Goal: Task Accomplishment & Management: Use online tool/utility

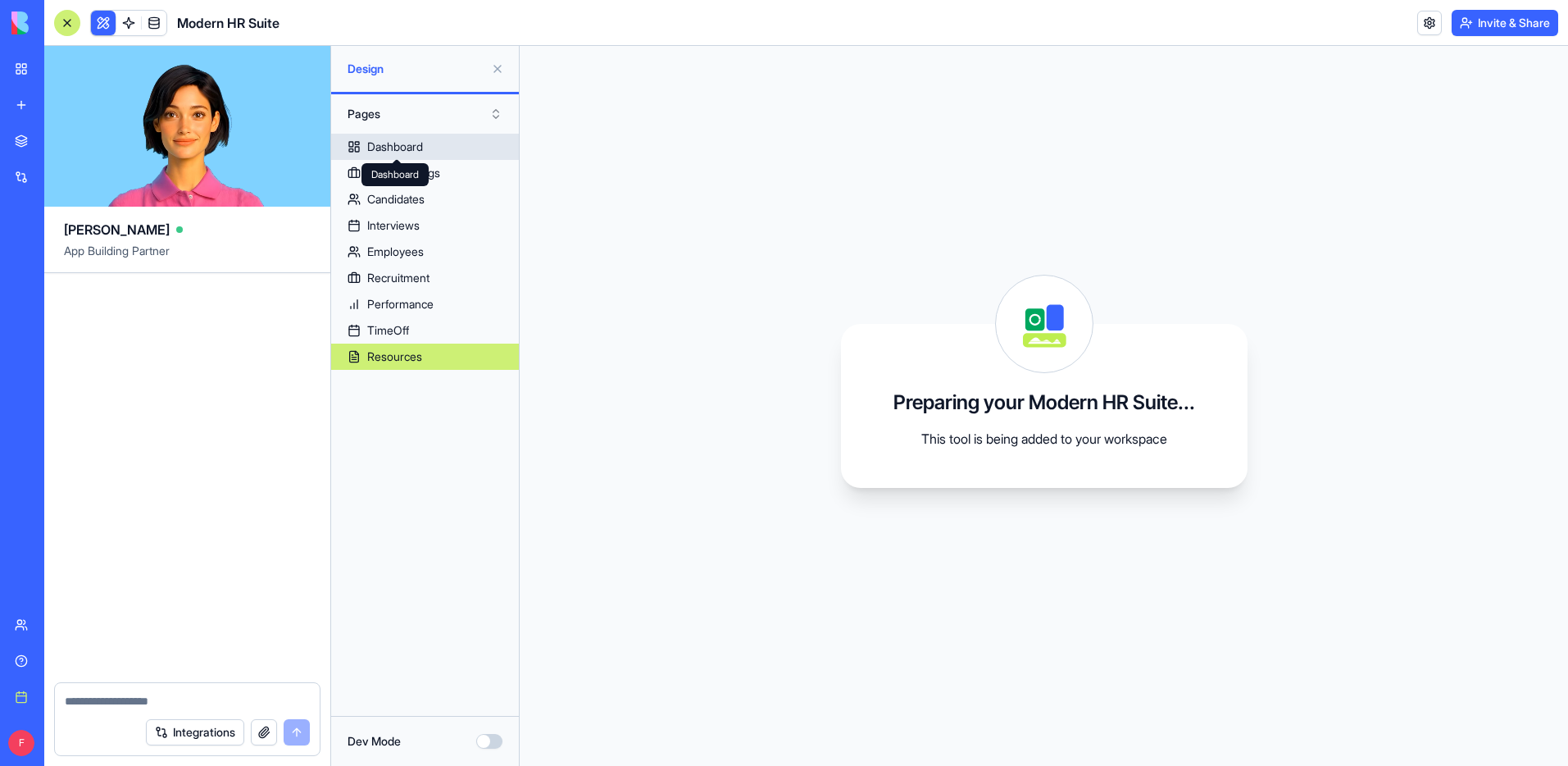
click at [391, 170] on div "Dashboard Dashboard" at bounding box center [395, 175] width 68 height 23
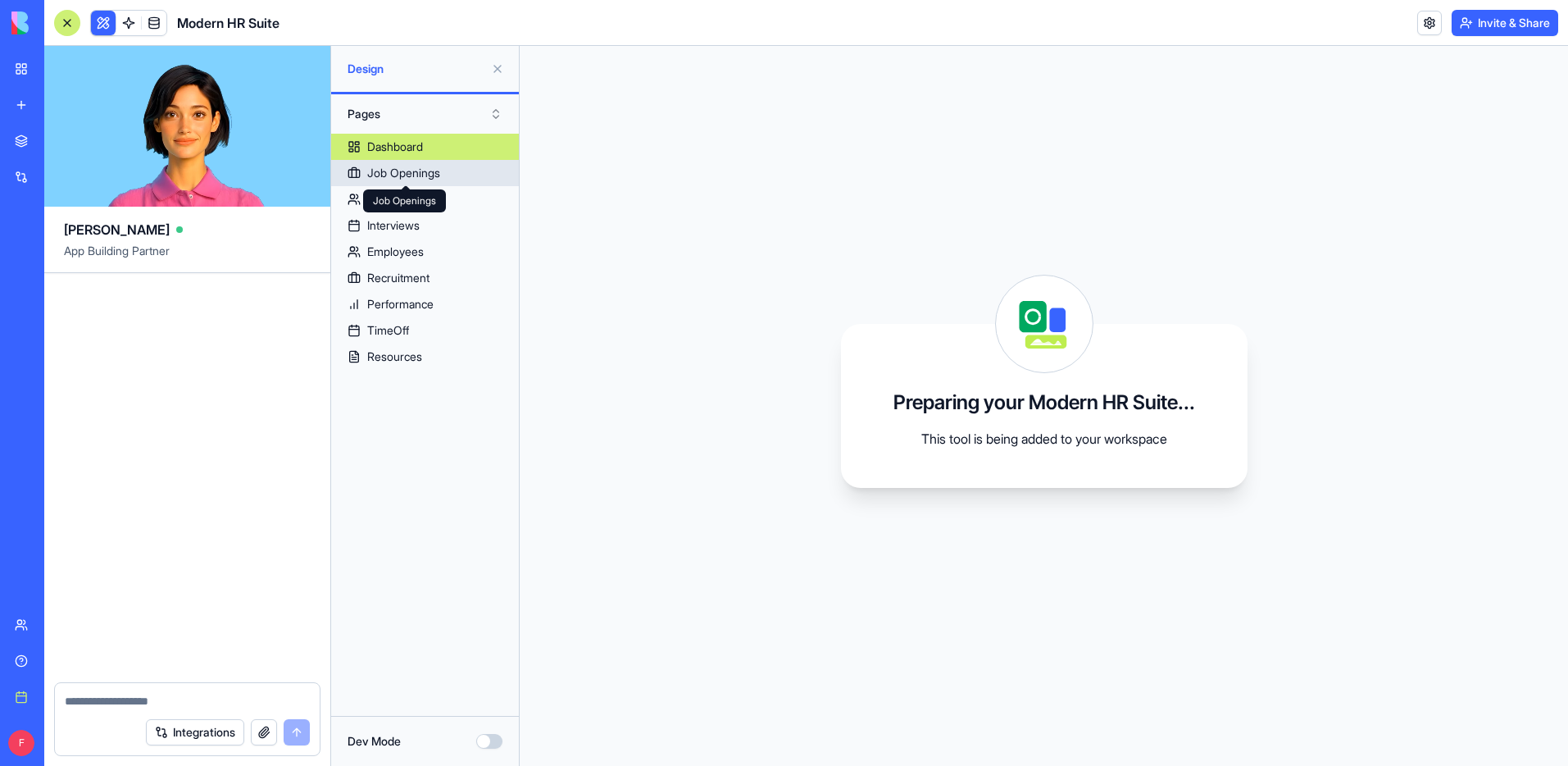
click at [439, 173] on div "Job Openings" at bounding box center [403, 173] width 73 height 16
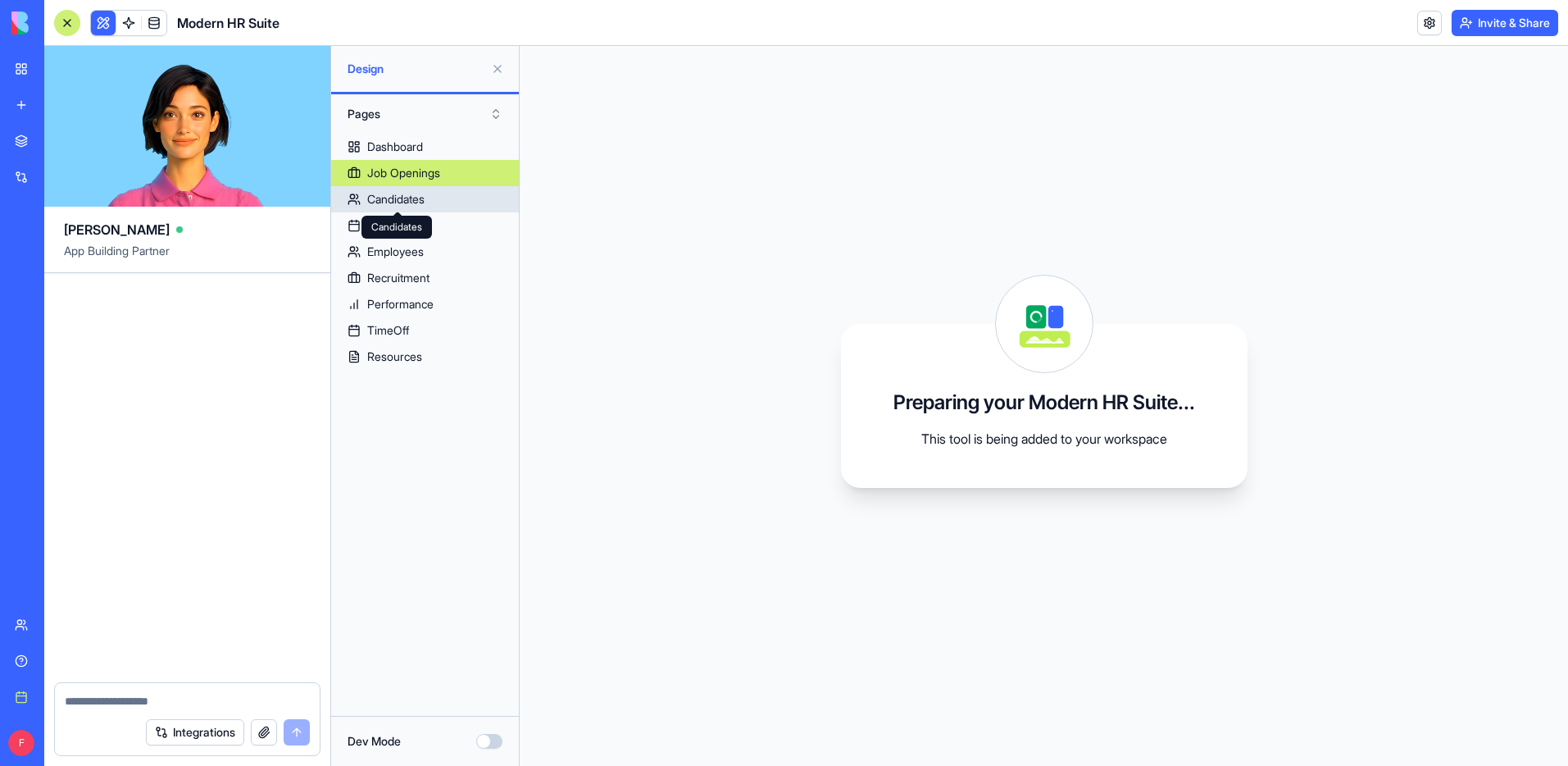
click at [424, 191] on div "Candidates" at bounding box center [396, 199] width 58 height 16
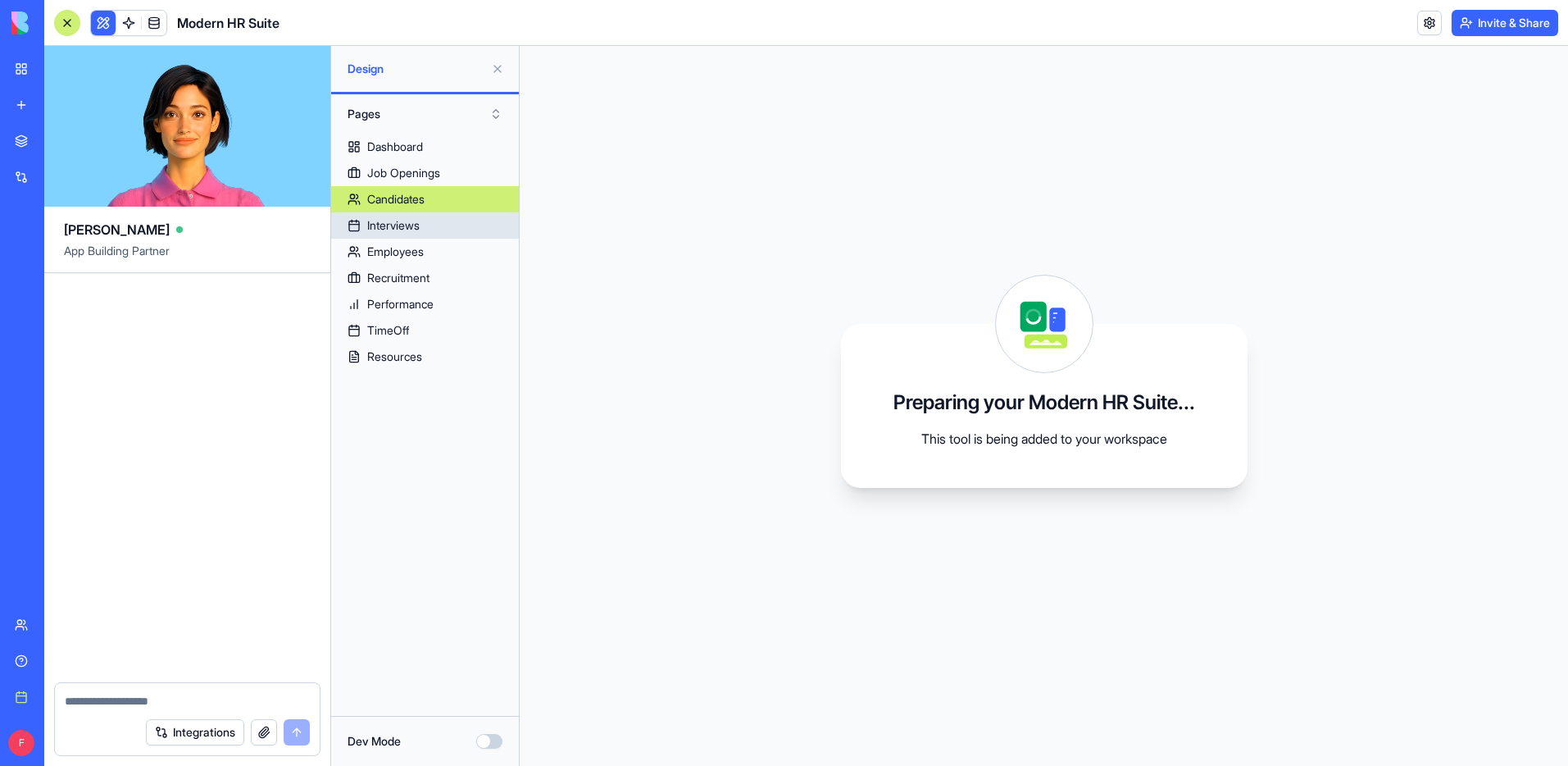
click at [444, 230] on link "Interviews" at bounding box center [425, 225] width 188 height 26
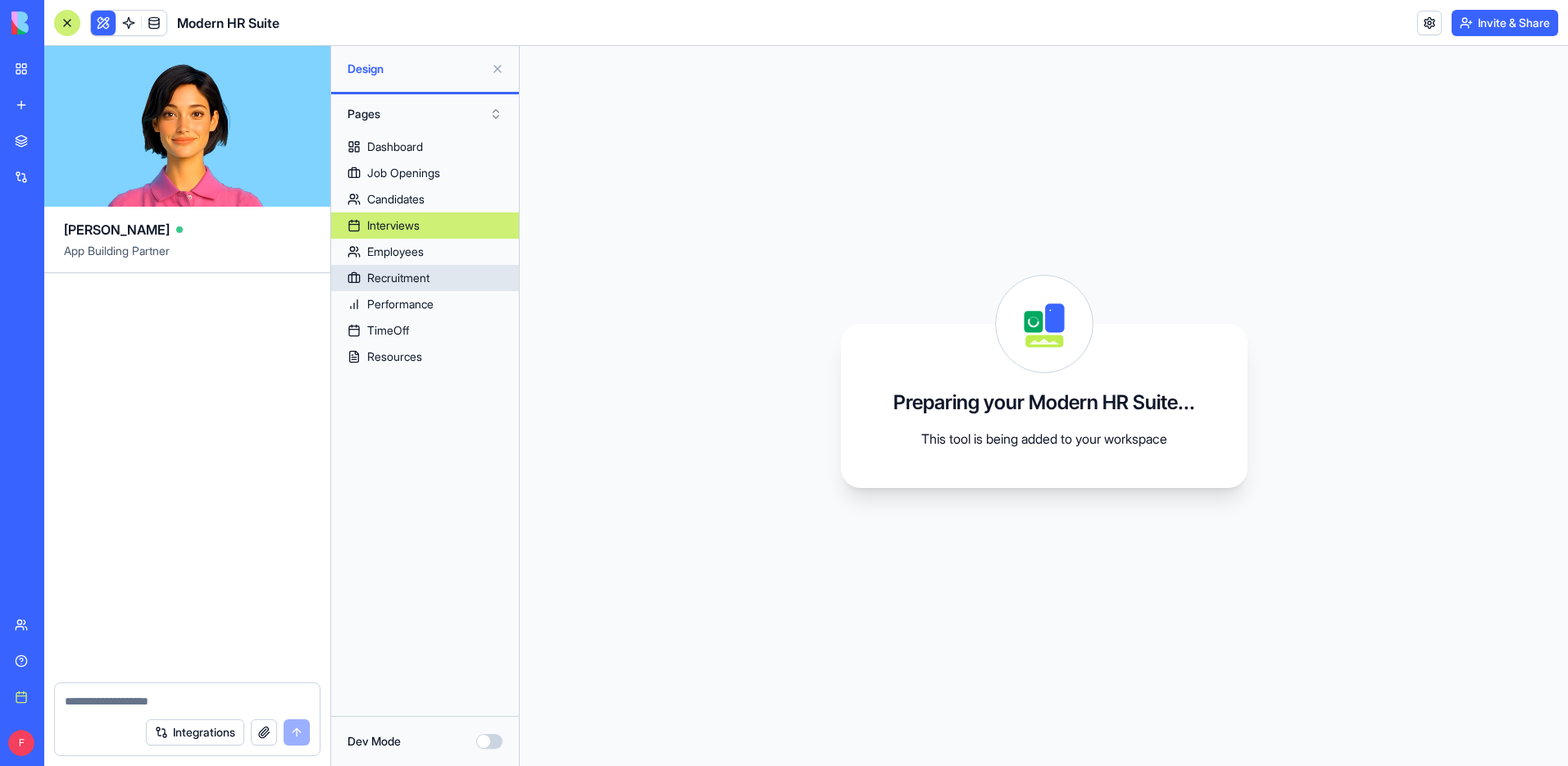
click at [437, 275] on link "Recruitment" at bounding box center [425, 277] width 188 height 26
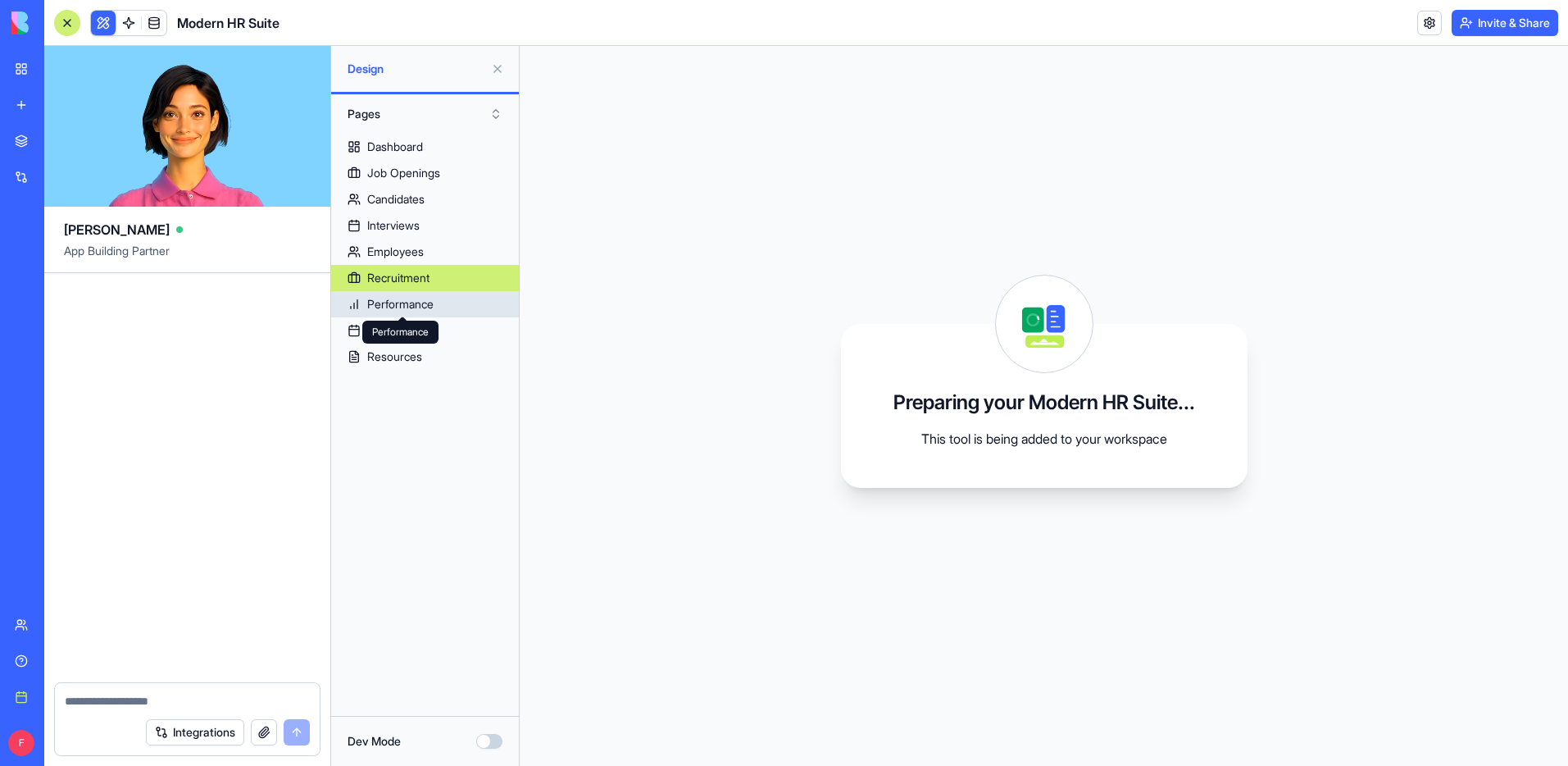
click at [432, 300] on div "Performance" at bounding box center [401, 304] width 67 height 16
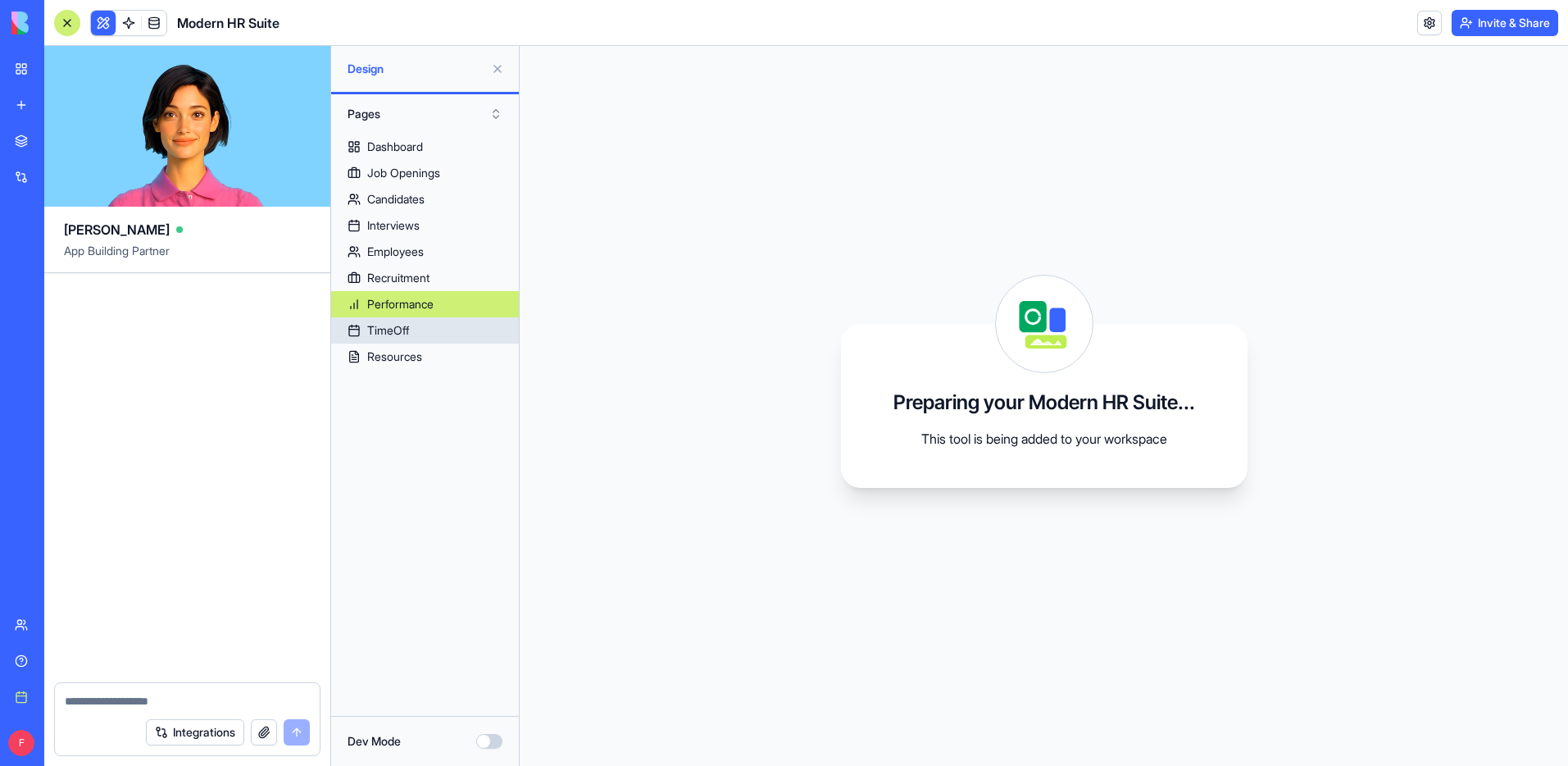
click at [428, 330] on link "TimeOff" at bounding box center [425, 329] width 188 height 26
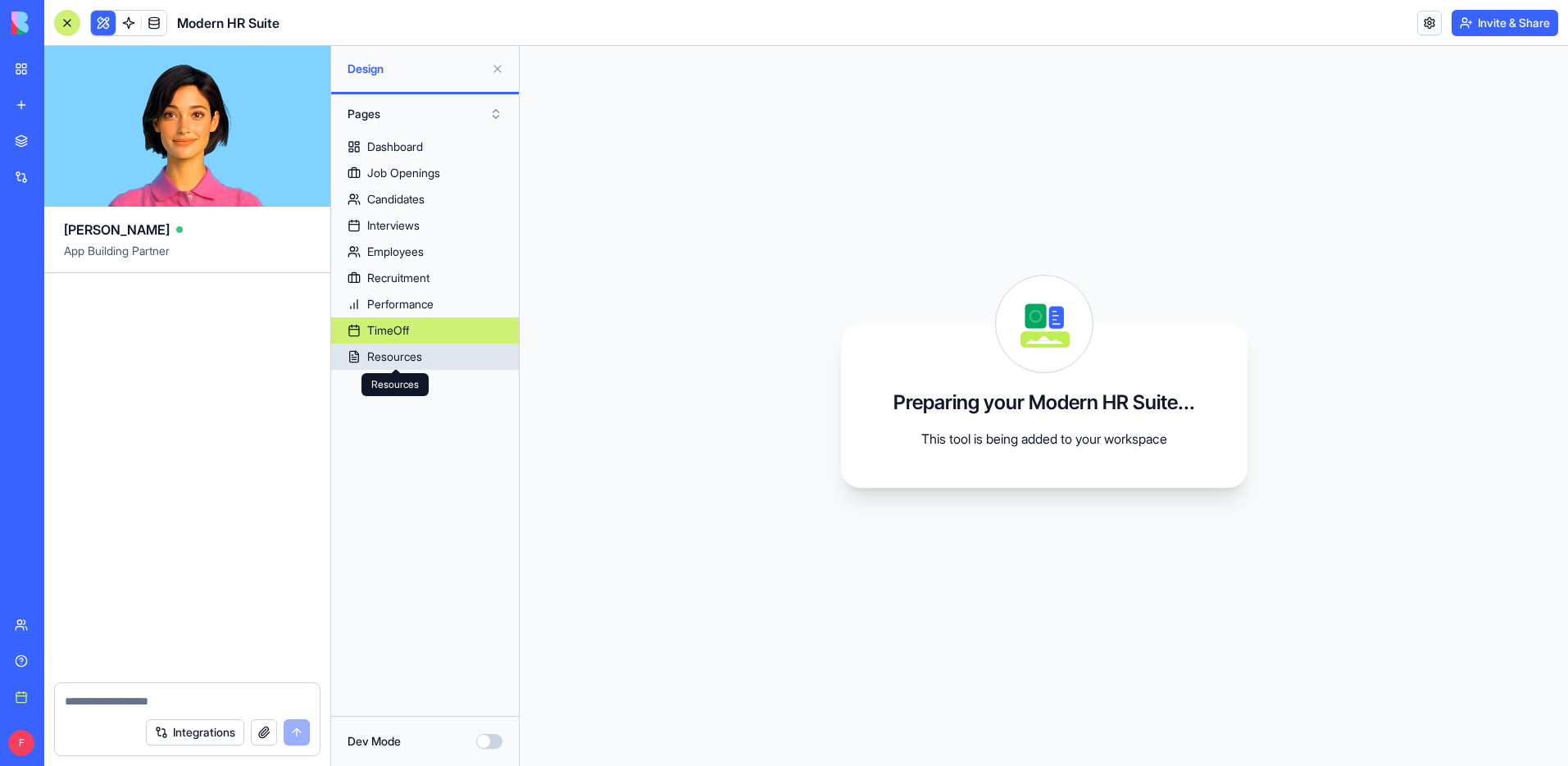
click at [421, 356] on div "Resources" at bounding box center [394, 356] width 55 height 16
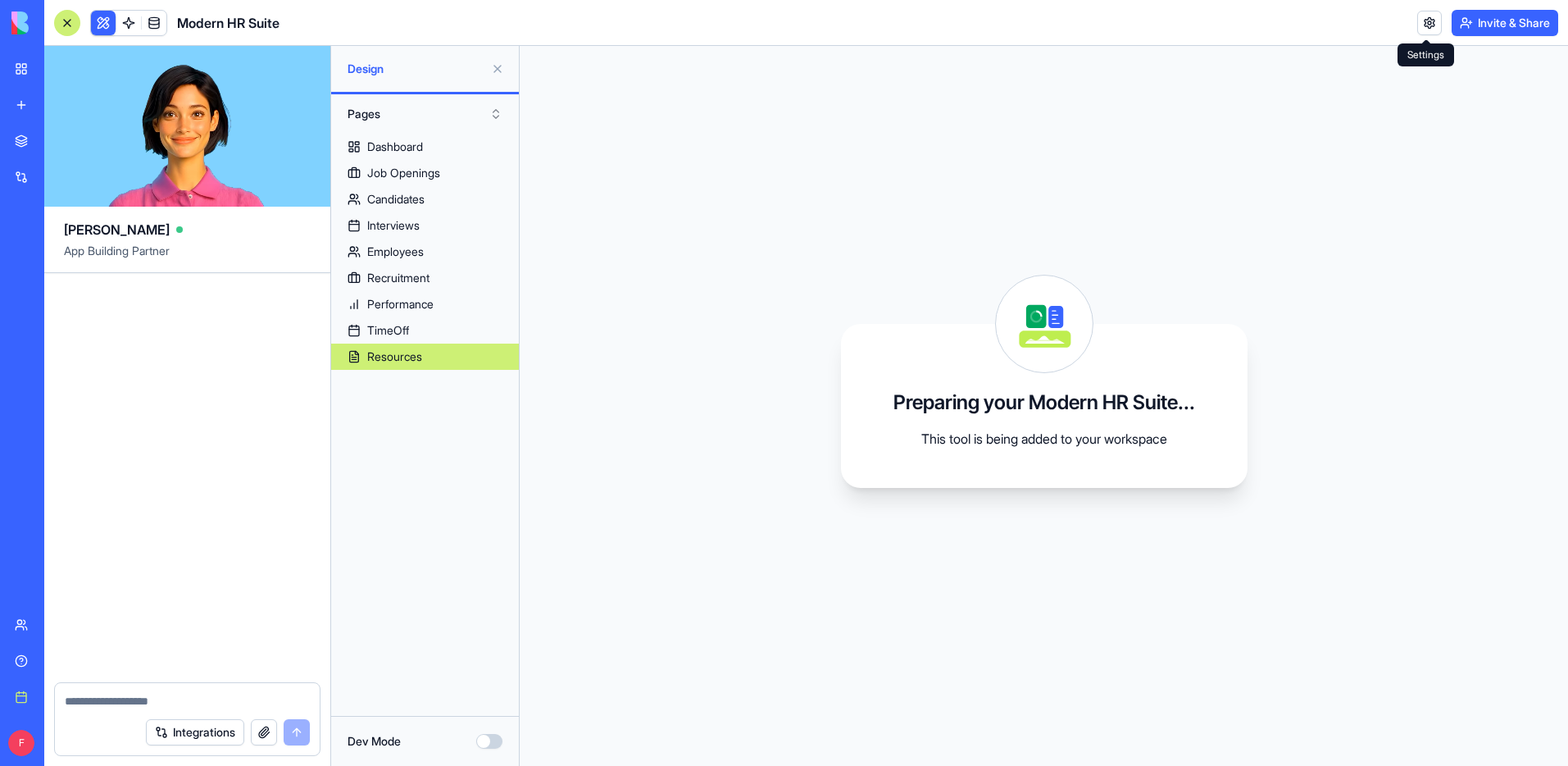
click at [1430, 26] on link at bounding box center [1429, 23] width 24 height 24
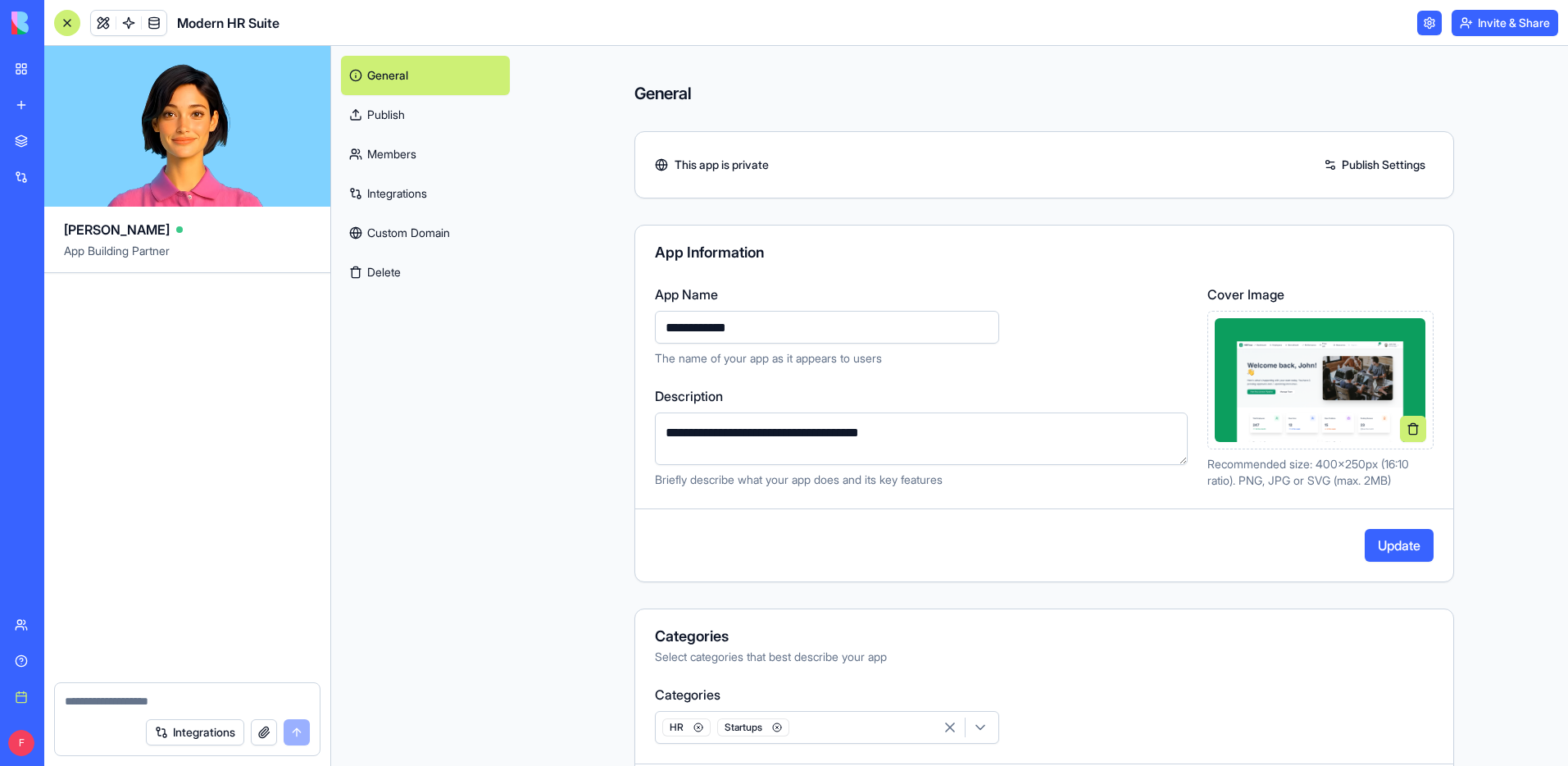
type input "**********"
click at [1409, 553] on button "Update" at bounding box center [1400, 545] width 69 height 32
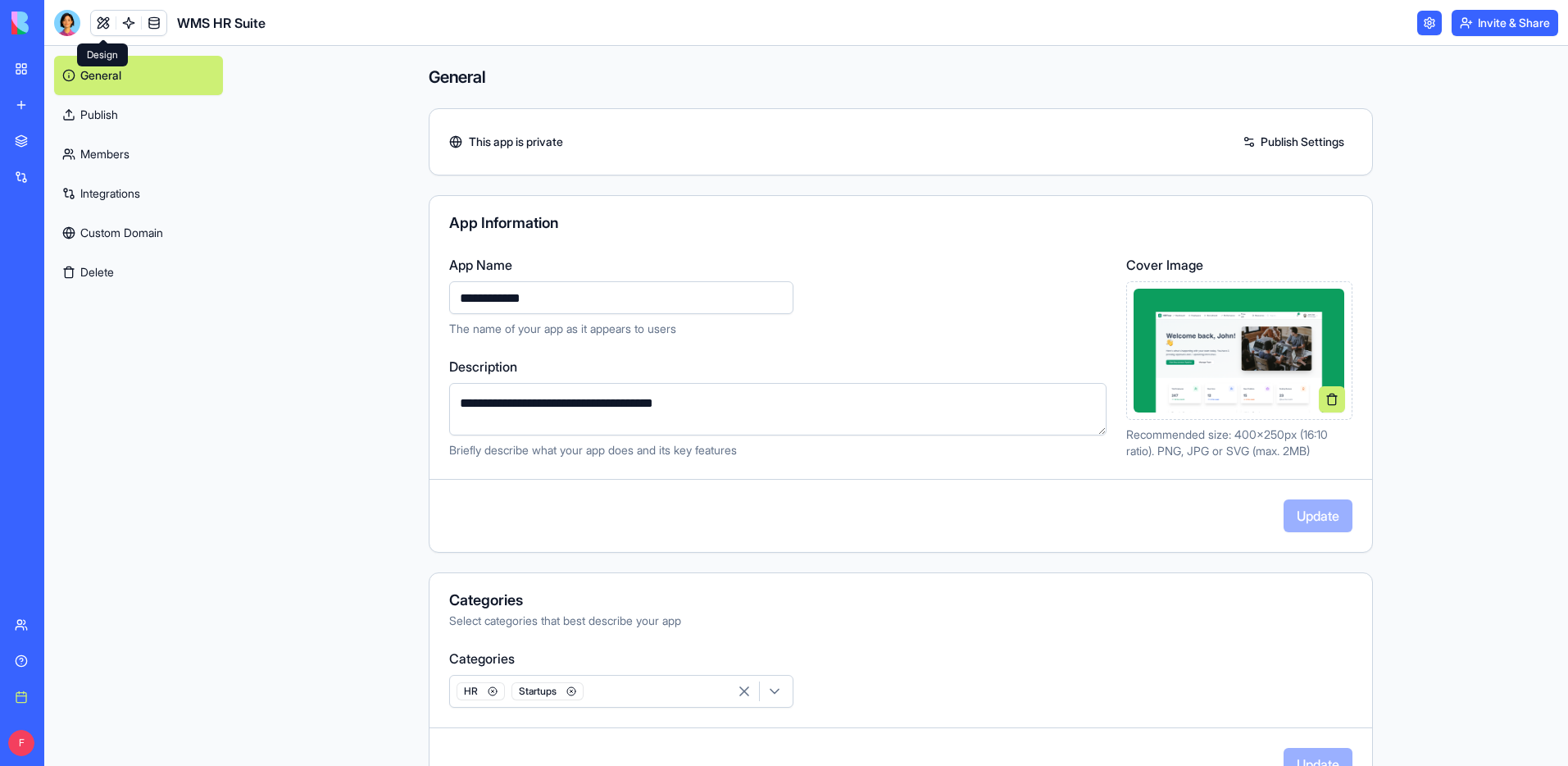
click at [98, 26] on link at bounding box center [103, 23] width 24 height 24
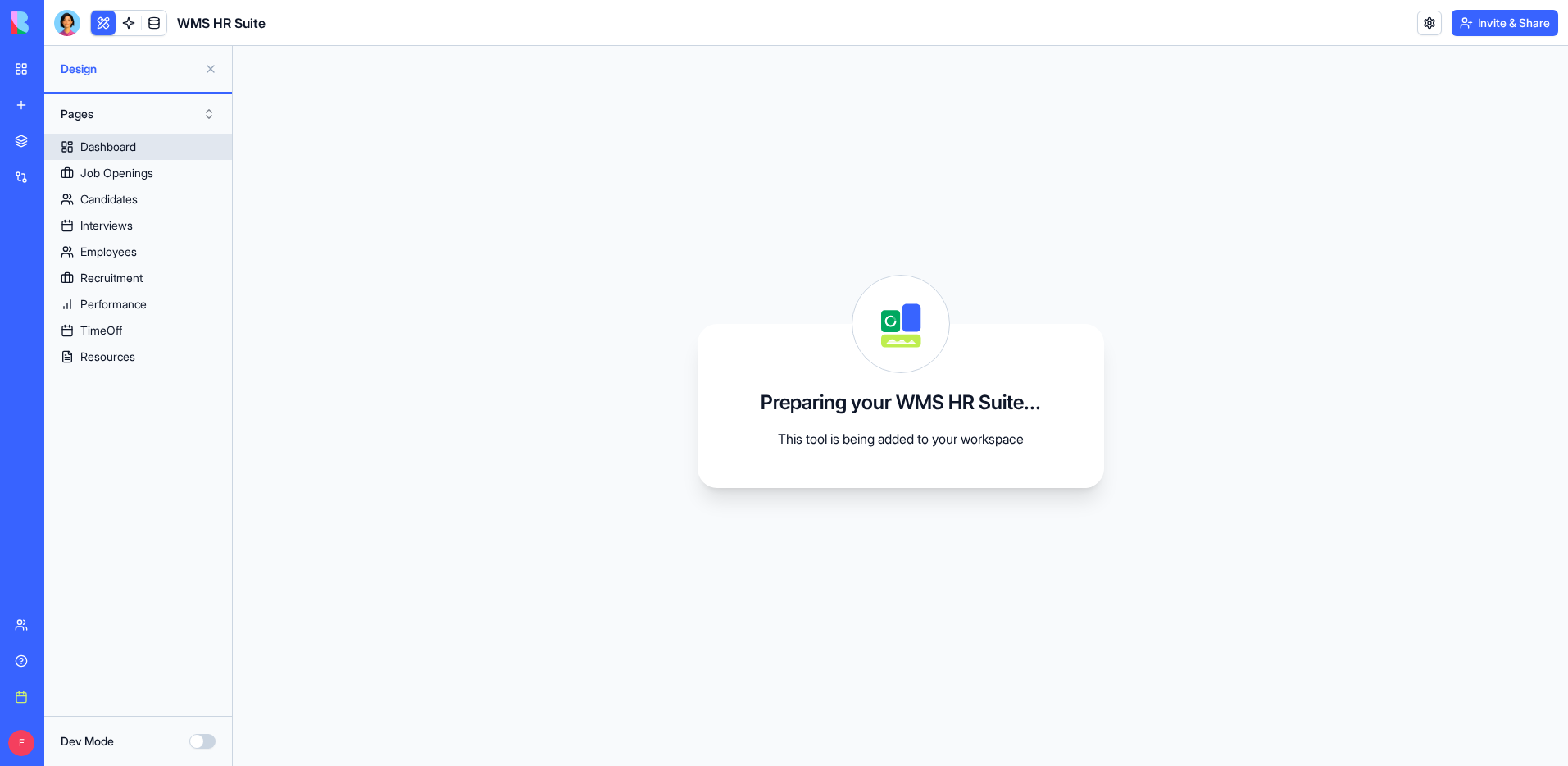
click at [113, 147] on div "Dashboard" at bounding box center [108, 147] width 56 height 16
click at [115, 168] on div "Job Openings" at bounding box center [116, 173] width 73 height 16
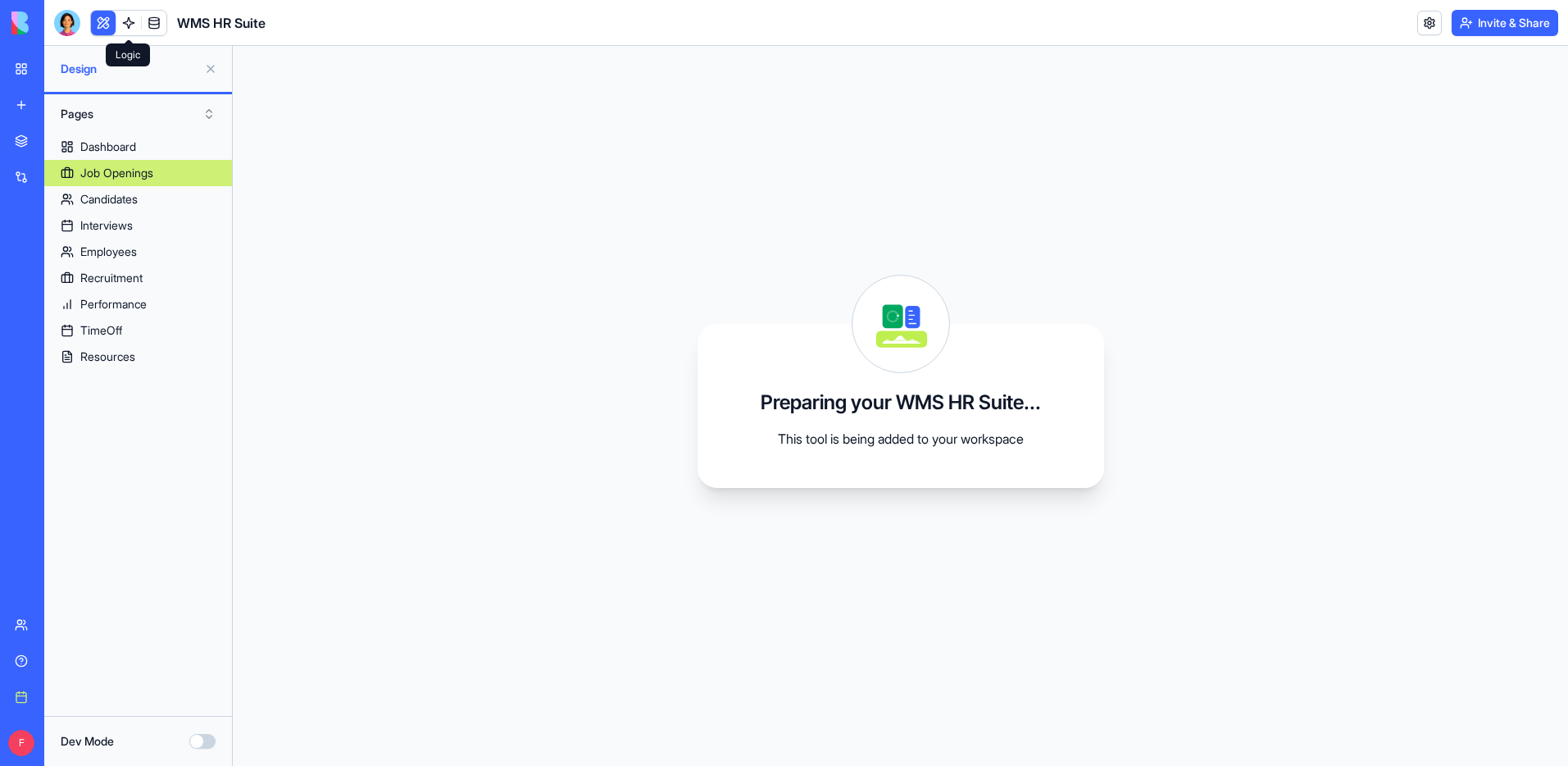
click at [132, 27] on link at bounding box center [128, 23] width 24 height 24
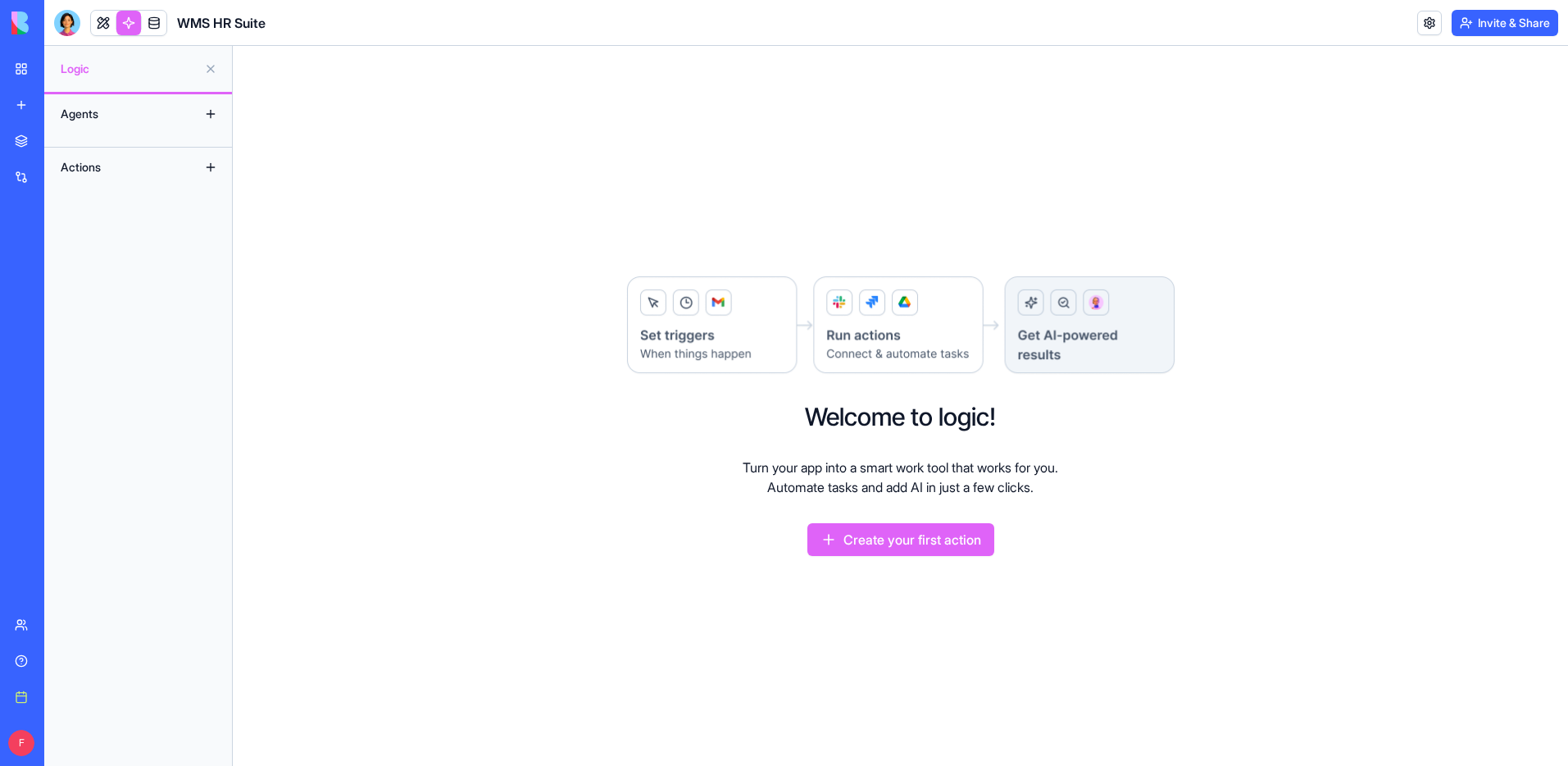
click at [876, 534] on button "Create your first action" at bounding box center [901, 539] width 187 height 32
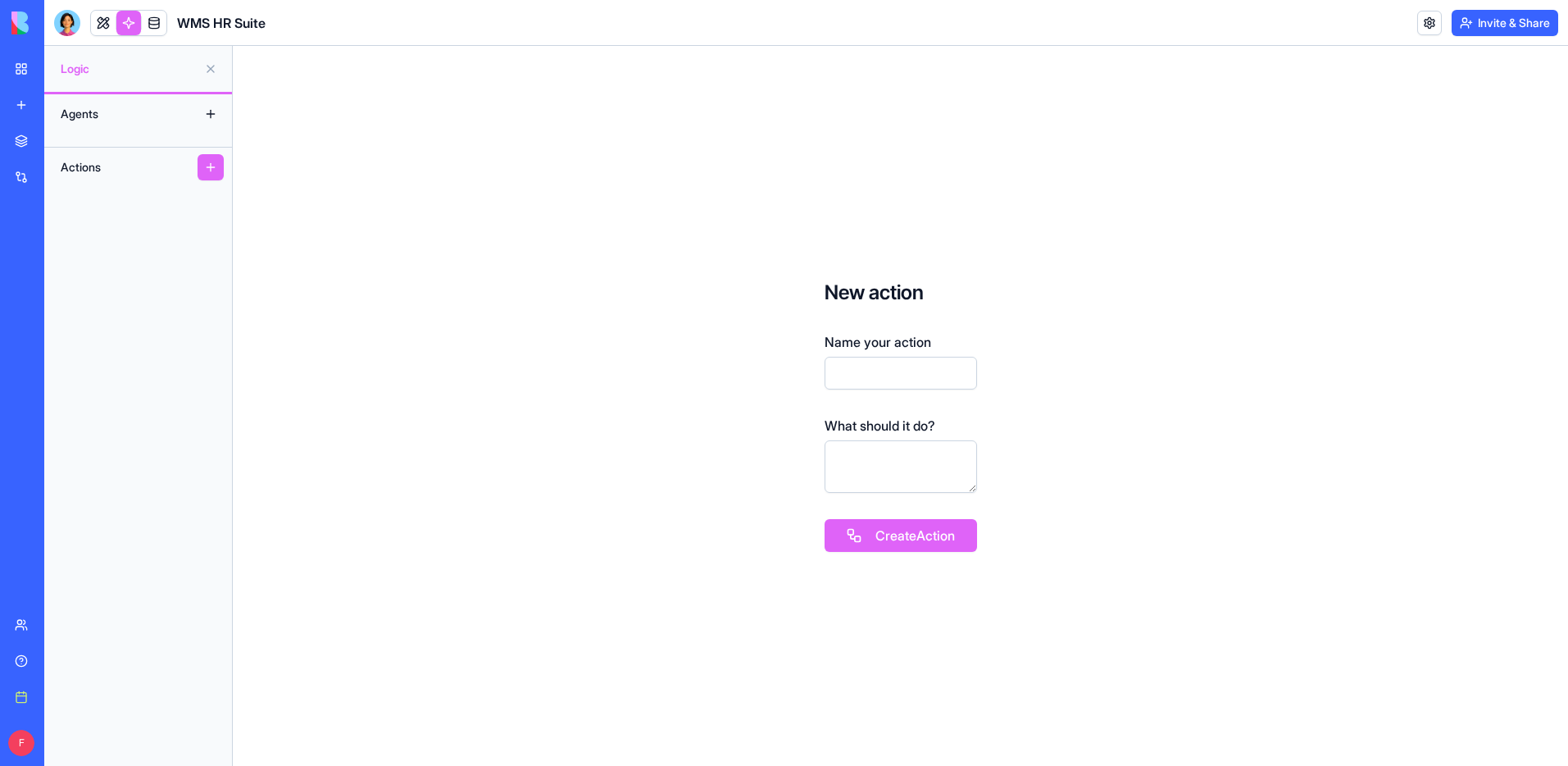
click at [862, 373] on input "Name your action" at bounding box center [900, 373] width 152 height 32
type input "*****"
click at [858, 473] on textarea at bounding box center [900, 466] width 152 height 52
click at [876, 531] on button "Create Action" at bounding box center [900, 536] width 152 height 32
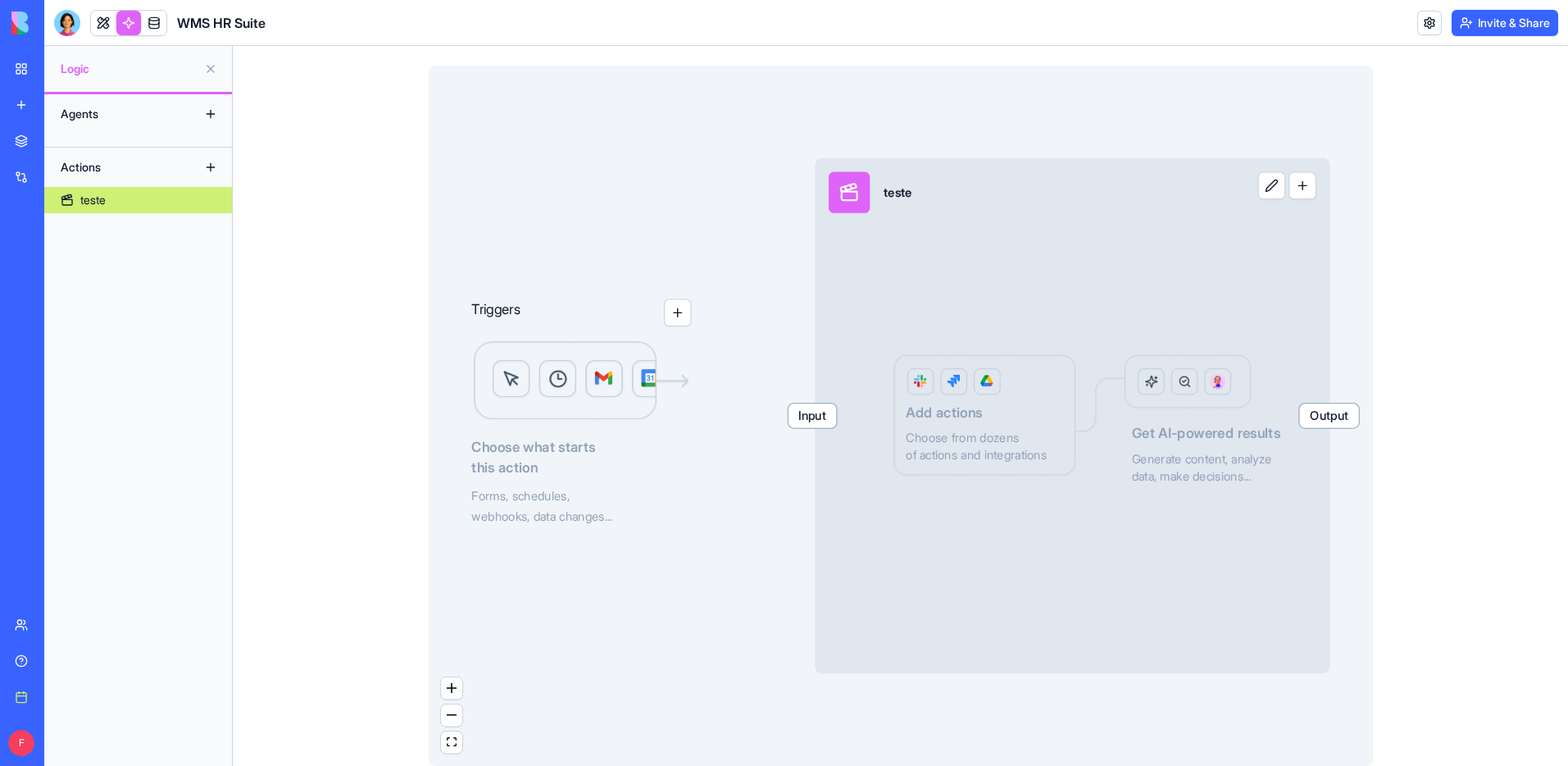
click at [581, 389] on img at bounding box center [581, 382] width 220 height 83
click at [676, 318] on button "button" at bounding box center [677, 312] width 28 height 28
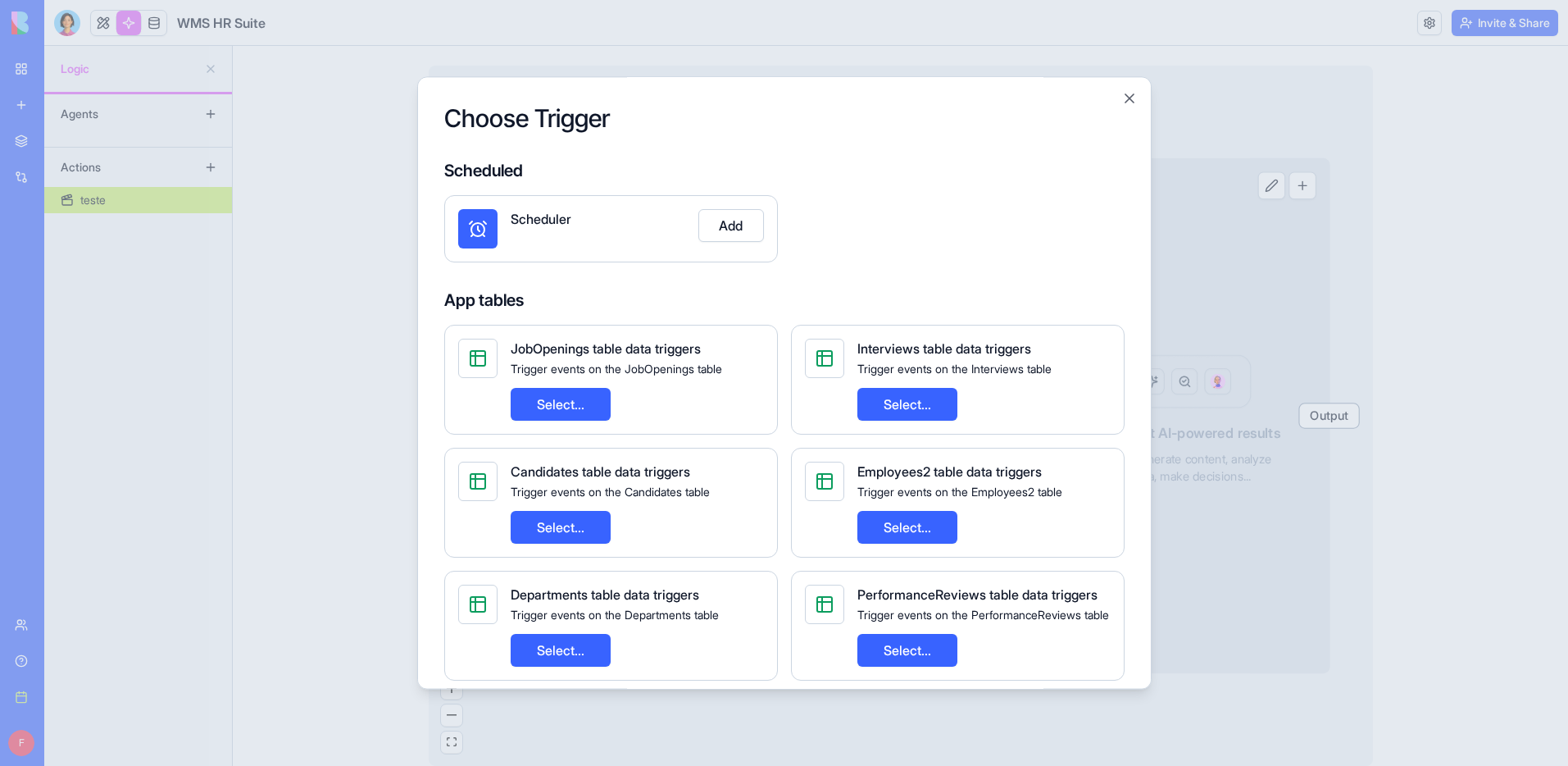
click at [731, 229] on button "Add" at bounding box center [731, 225] width 66 height 32
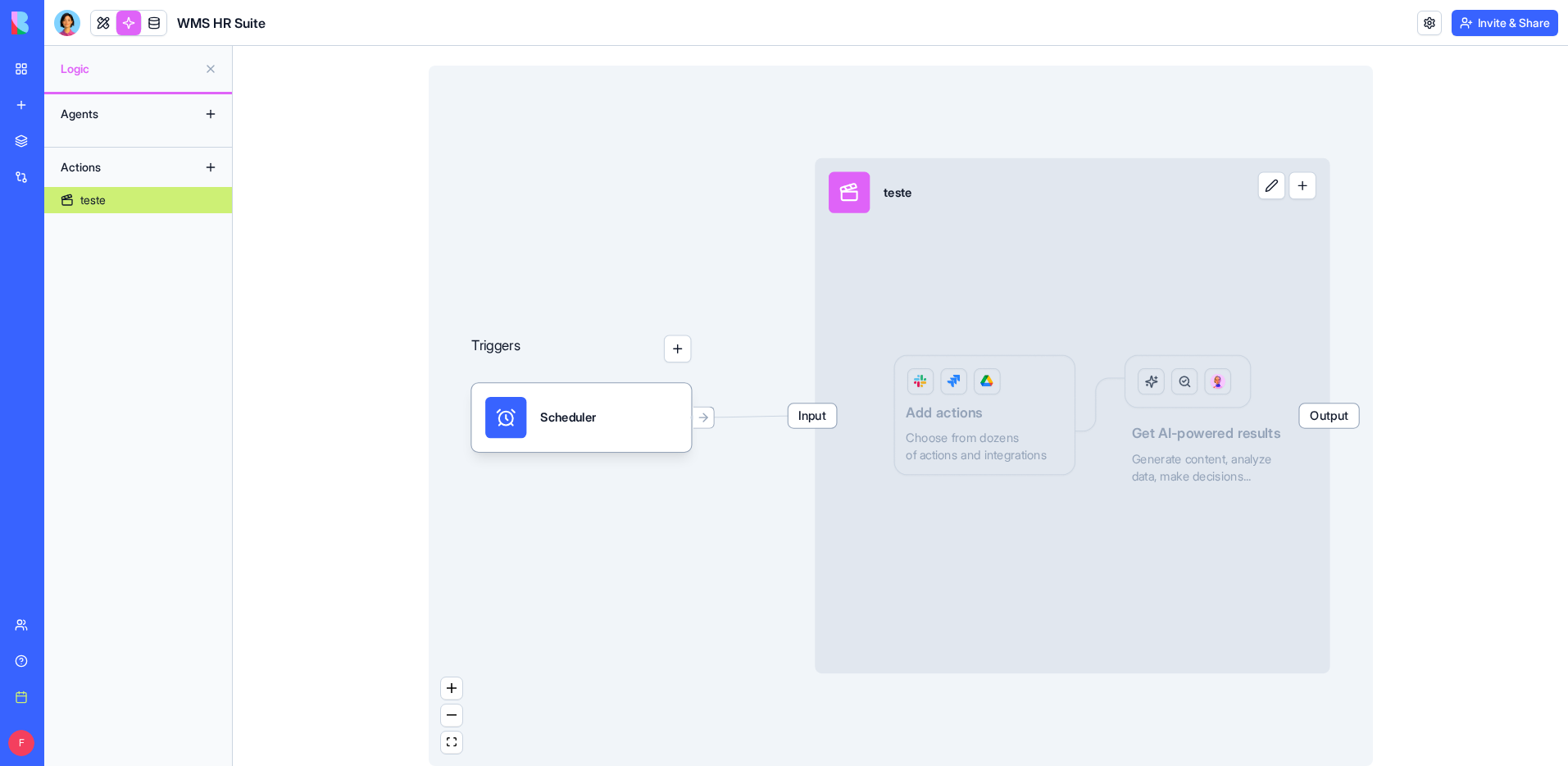
click at [808, 428] on div "Triggers Scheduler Input teste Output Add actions Choose from dozens of actions…" at bounding box center [900, 416] width 944 height 700
click at [639, 415] on div "Scheduler" at bounding box center [581, 418] width 193 height 41
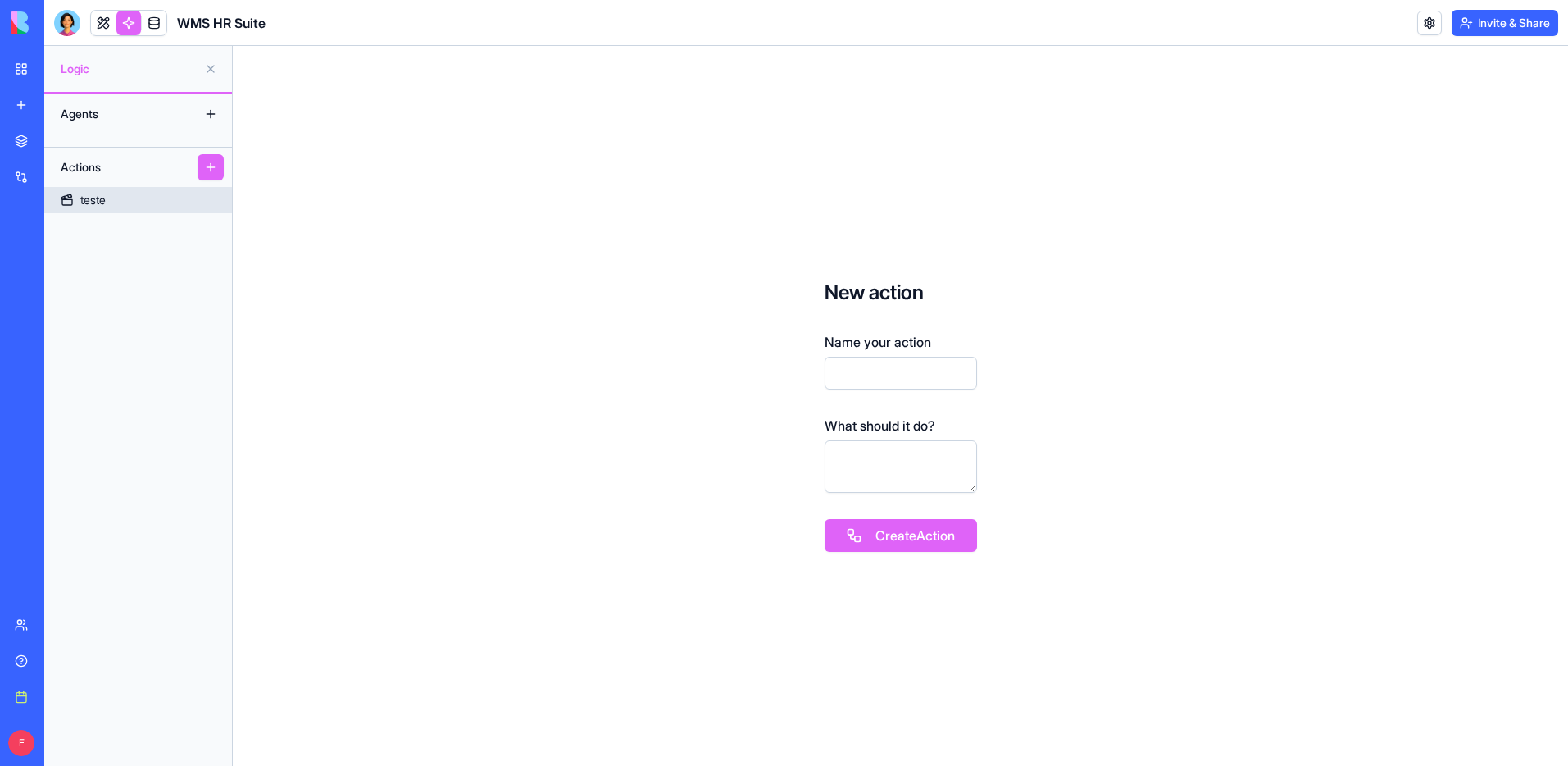
click at [105, 198] on div "teste" at bounding box center [93, 200] width 25 height 16
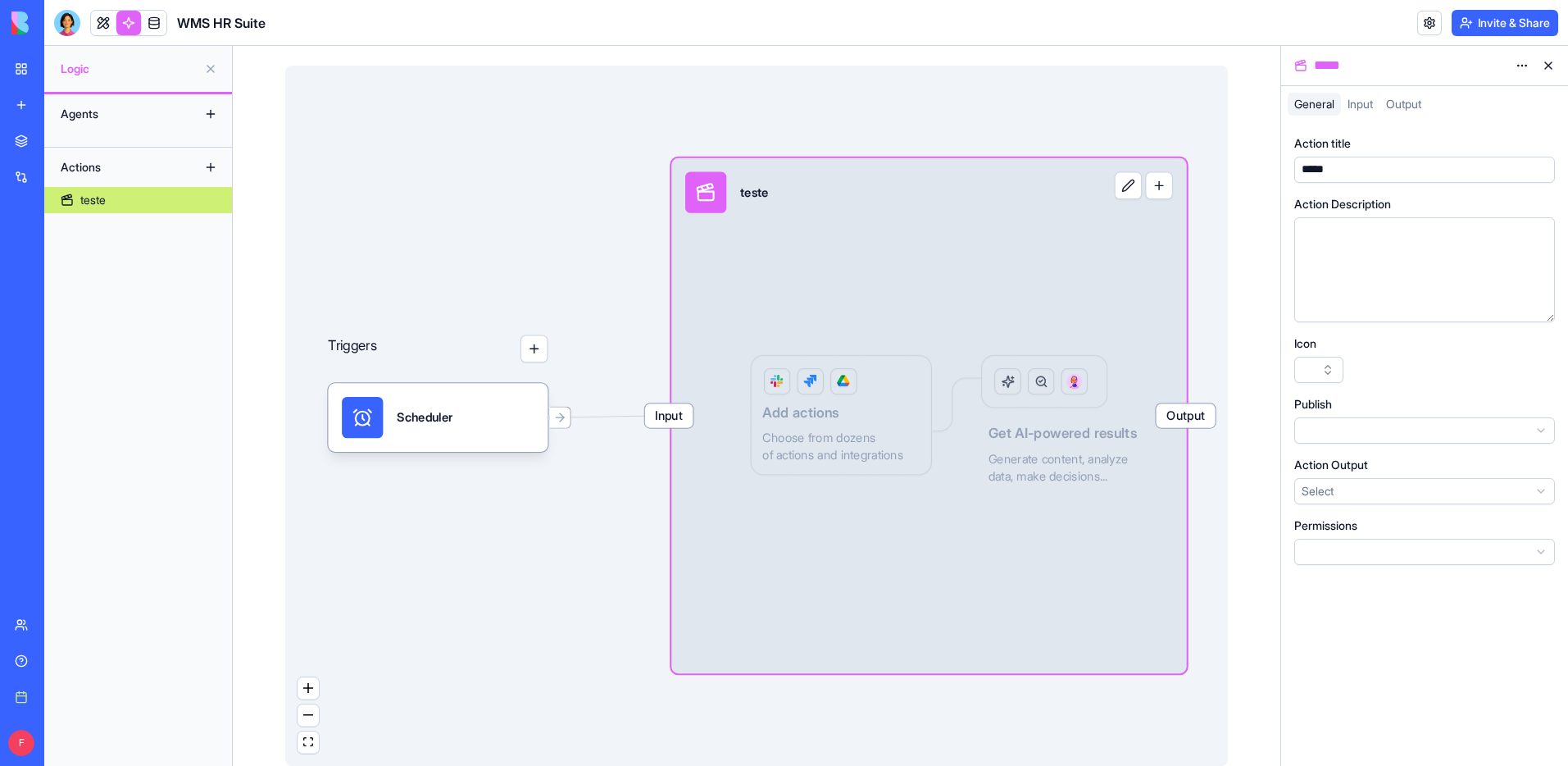
click at [1347, 420] on html "BETA My workspace New app Marketplace Integrations Recent WMS Foods USA - Proje…" at bounding box center [784, 383] width 1568 height 766
click at [1345, 427] on html "BETA My workspace New app Marketplace Integrations Recent WMS Foods USA - Proje…" at bounding box center [784, 383] width 1568 height 766
click at [1344, 427] on html "BETA My workspace New app Marketplace Integrations Recent WMS Foods USA - Proje…" at bounding box center [784, 383] width 1568 height 766
click at [1338, 482] on html "BETA My workspace New app Marketplace Integrations Recent WMS Foods USA - Proje…" at bounding box center [784, 383] width 1568 height 766
click at [1338, 546] on html "BETA My workspace New app Marketplace Integrations Recent WMS Foods USA - Proje…" at bounding box center [784, 383] width 1568 height 766
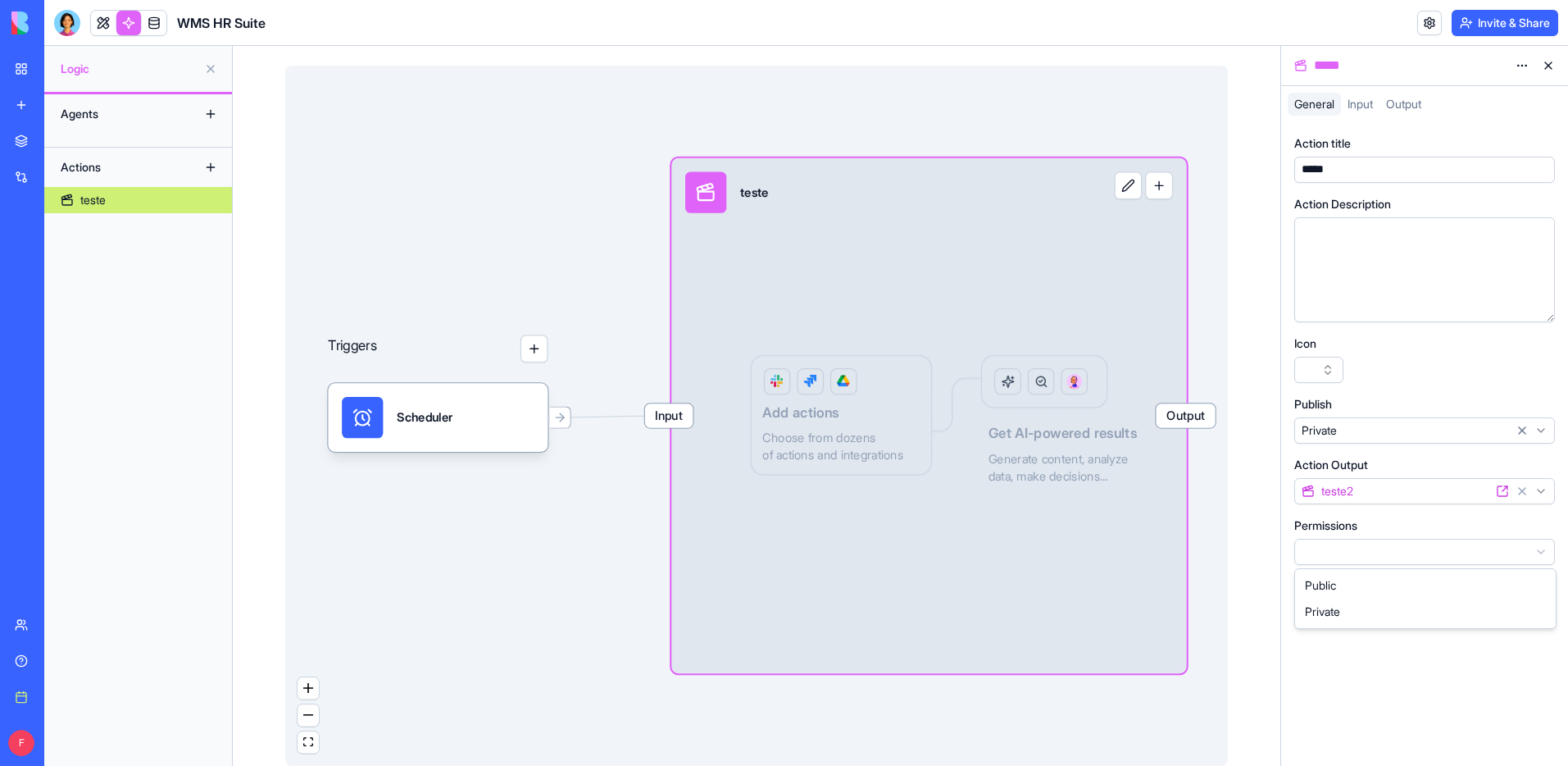
drag, startPoint x: 1338, startPoint y: 604, endPoint x: 1343, endPoint y: 592, distance: 13.0
click at [1369, 105] on span "Input" at bounding box center [1360, 103] width 25 height 14
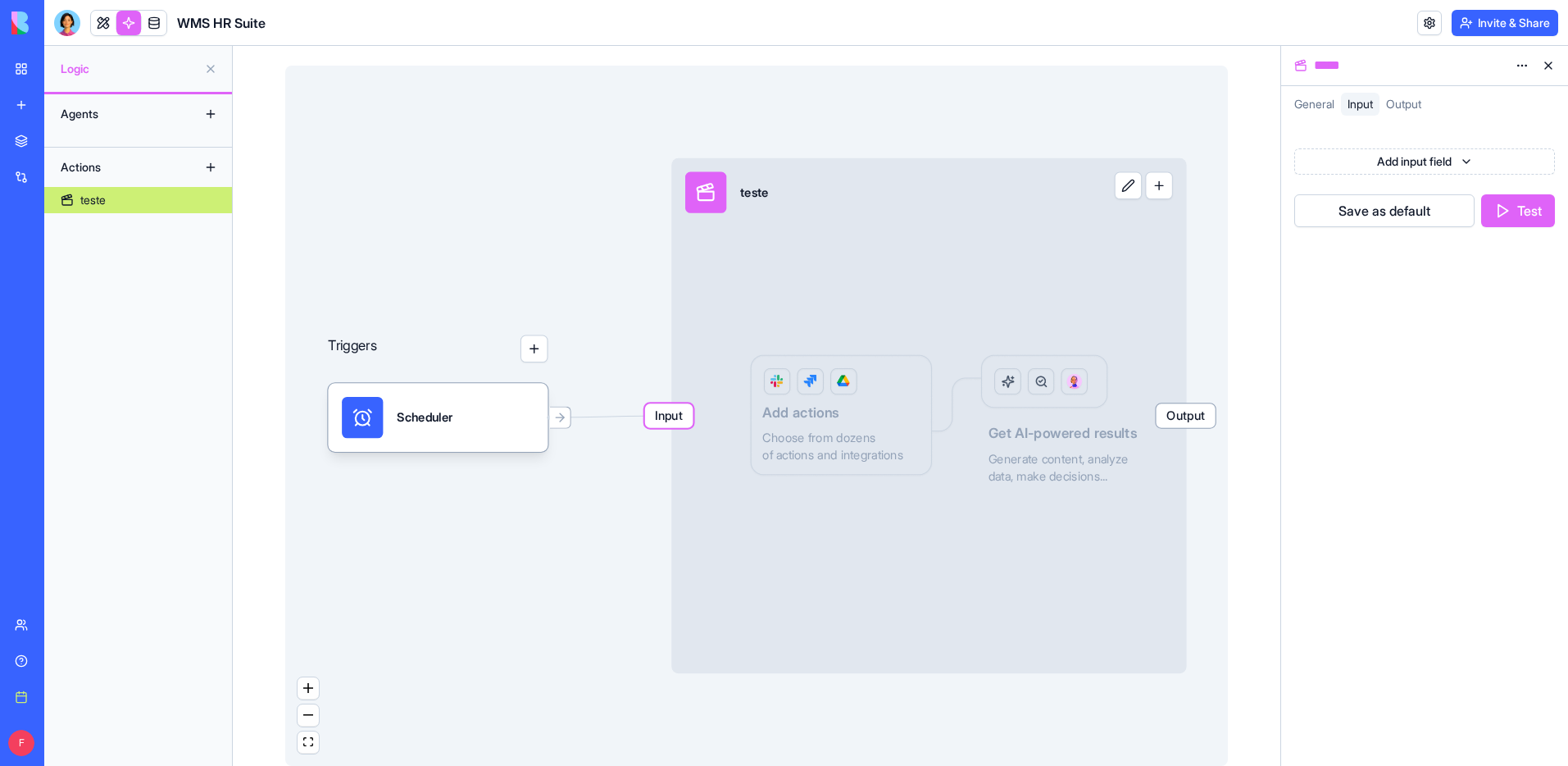
click at [1424, 166] on html "BETA My workspace New app Marketplace Integrations Recent WMS Foods USA - Proje…" at bounding box center [784, 383] width 1568 height 766
click at [1426, 165] on html "BETA My workspace New app Marketplace Integrations Recent WMS Foods USA - Proje…" at bounding box center [784, 383] width 1568 height 766
click at [1166, 422] on span "Output" at bounding box center [1185, 415] width 59 height 23
click at [1518, 61] on html "BETA My workspace New app Marketplace Integrations Recent WMS Foods USA - Proje…" at bounding box center [784, 383] width 1568 height 766
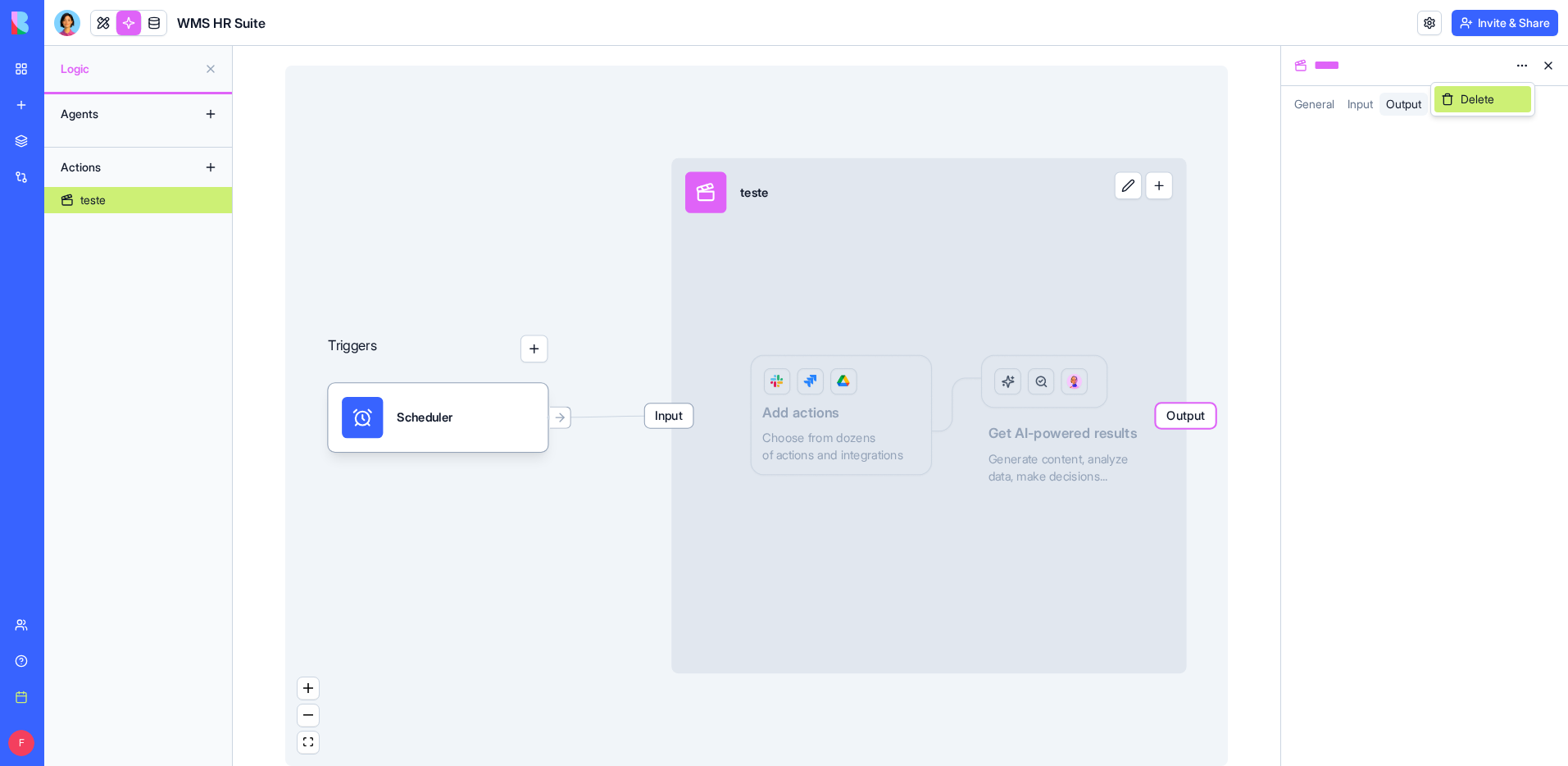
click at [1512, 101] on div "Delete" at bounding box center [1482, 99] width 96 height 26
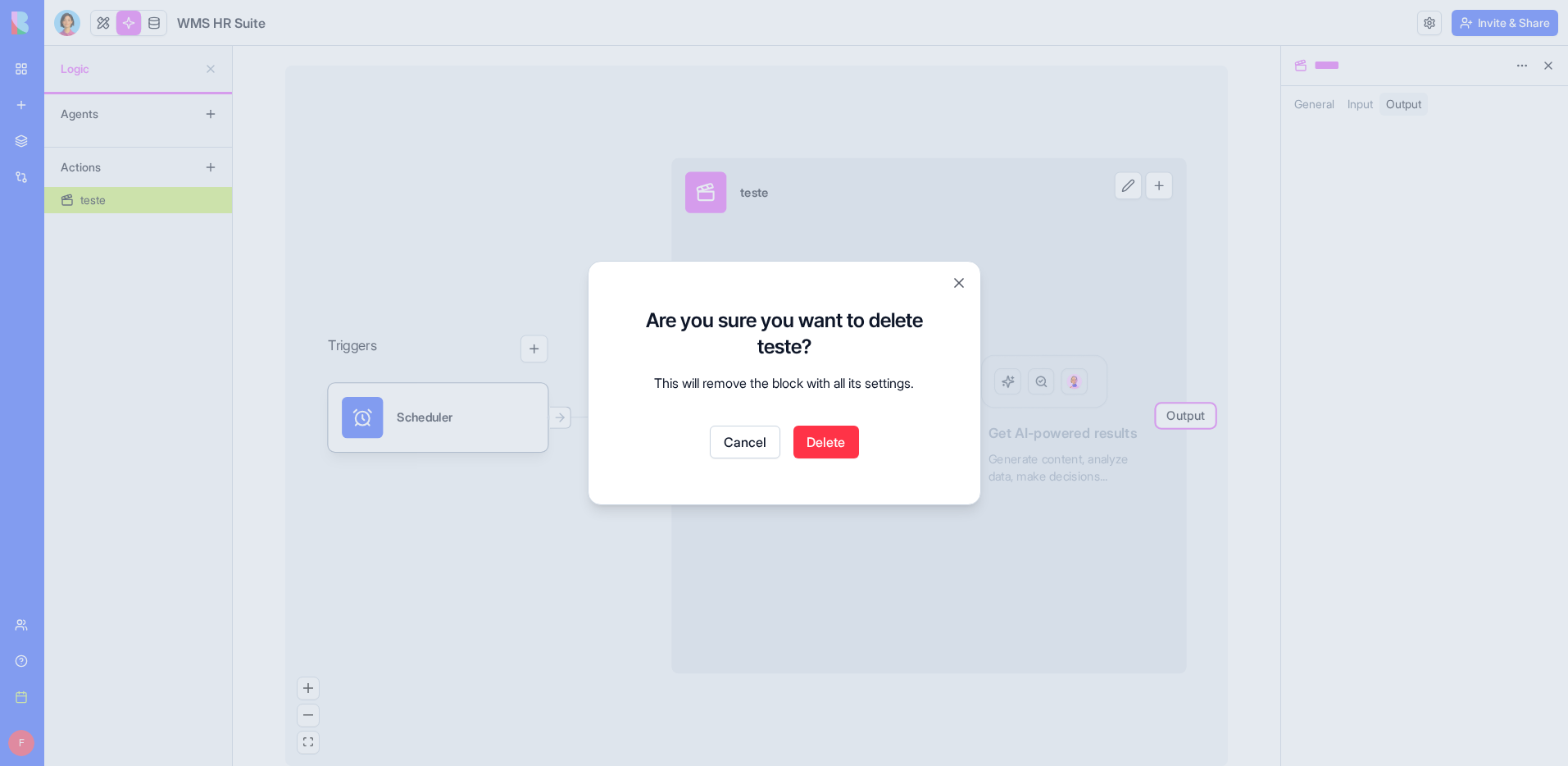
click at [860, 445] on div "Cancel Delete" at bounding box center [784, 442] width 300 height 32
drag, startPoint x: 821, startPoint y: 437, endPoint x: 731, endPoint y: 424, distance: 90.9
click at [814, 437] on button "Delete" at bounding box center [826, 442] width 66 height 32
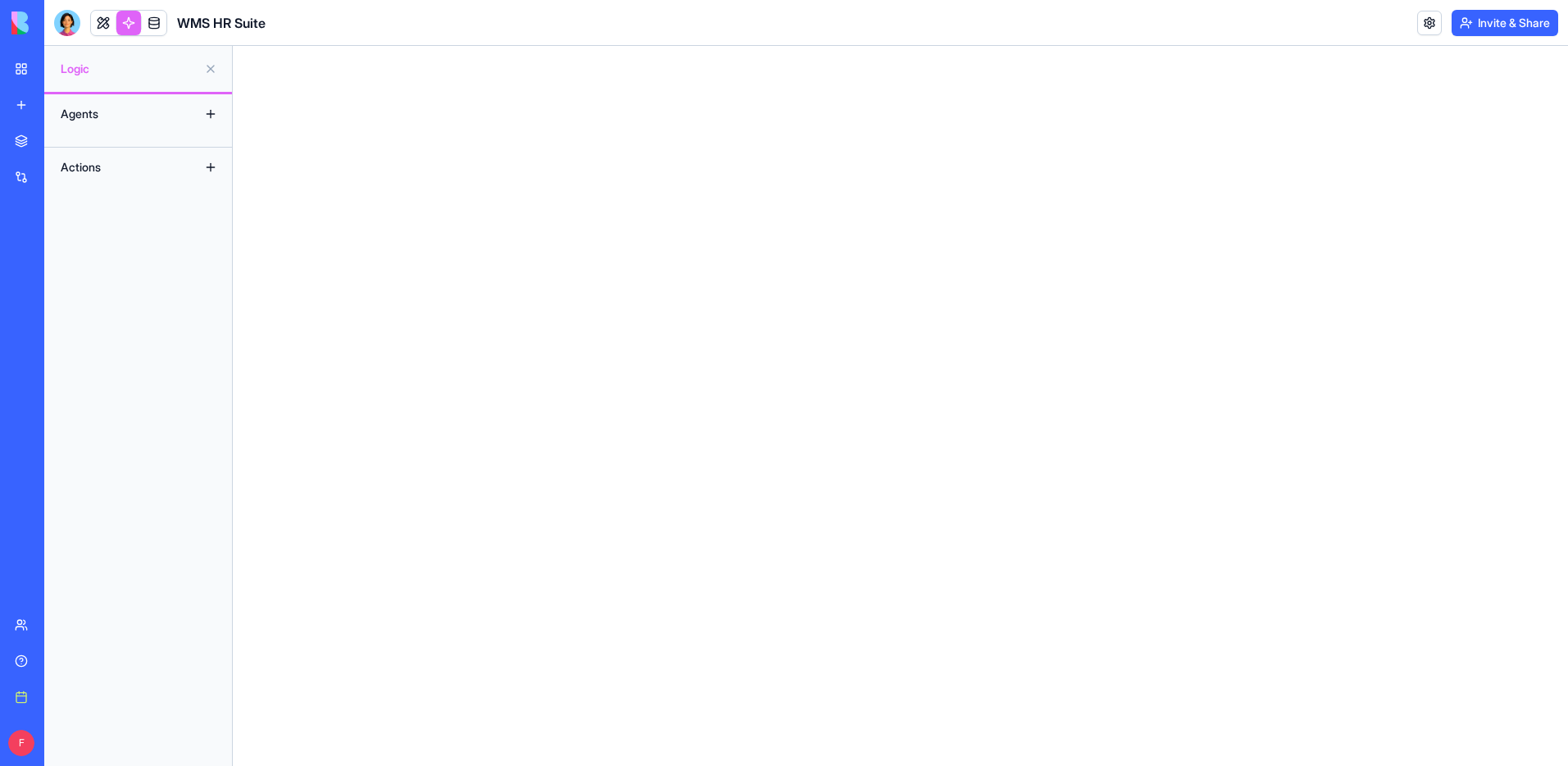
click at [129, 124] on div "Agents" at bounding box center [118, 113] width 131 height 26
click at [203, 113] on button at bounding box center [211, 113] width 26 height 26
click at [208, 111] on button at bounding box center [211, 113] width 26 height 26
click at [849, 419] on input "Name" at bounding box center [900, 425] width 152 height 32
type input "********"
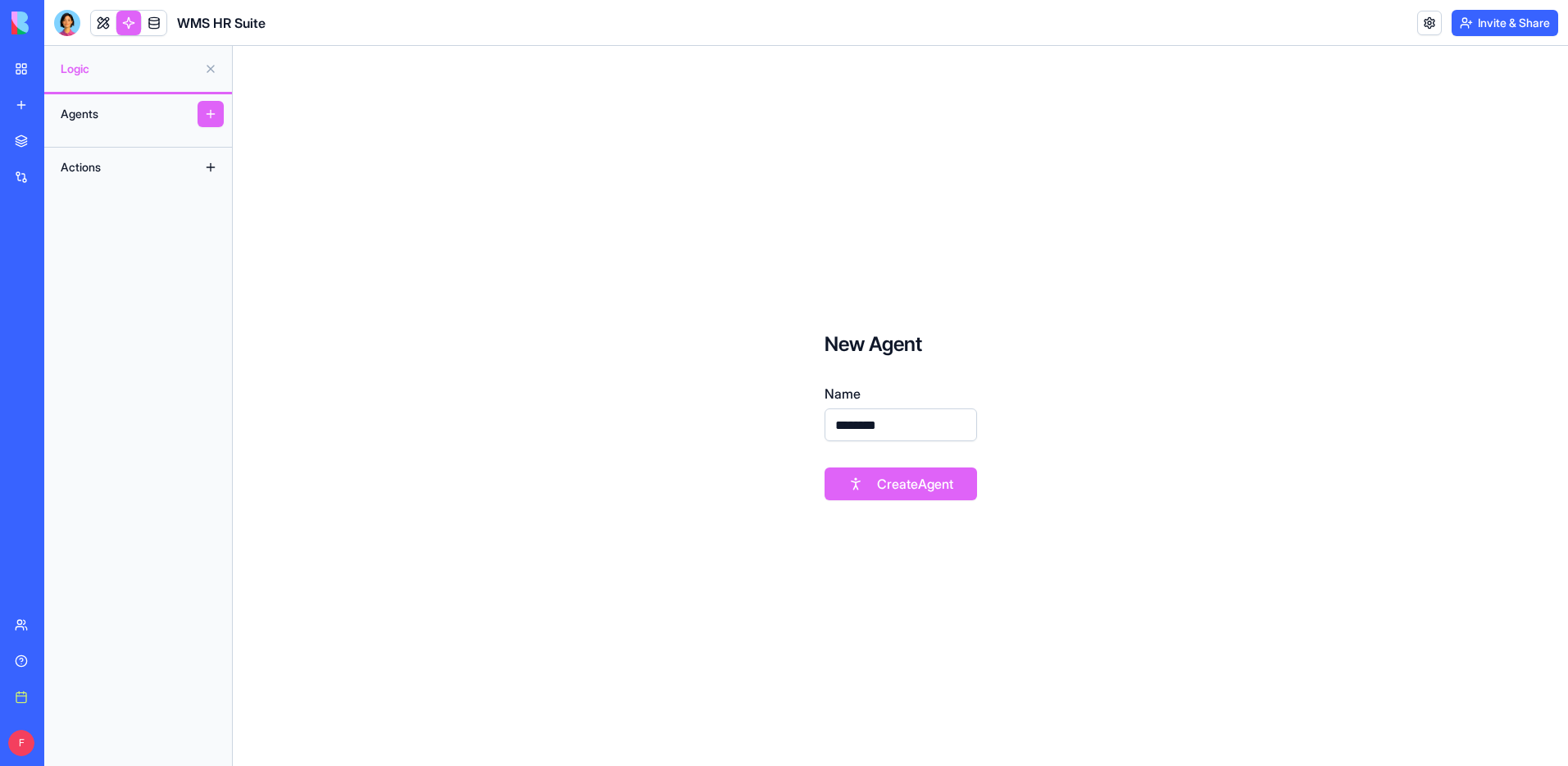
click at [863, 487] on button "Create Agent" at bounding box center [900, 483] width 152 height 32
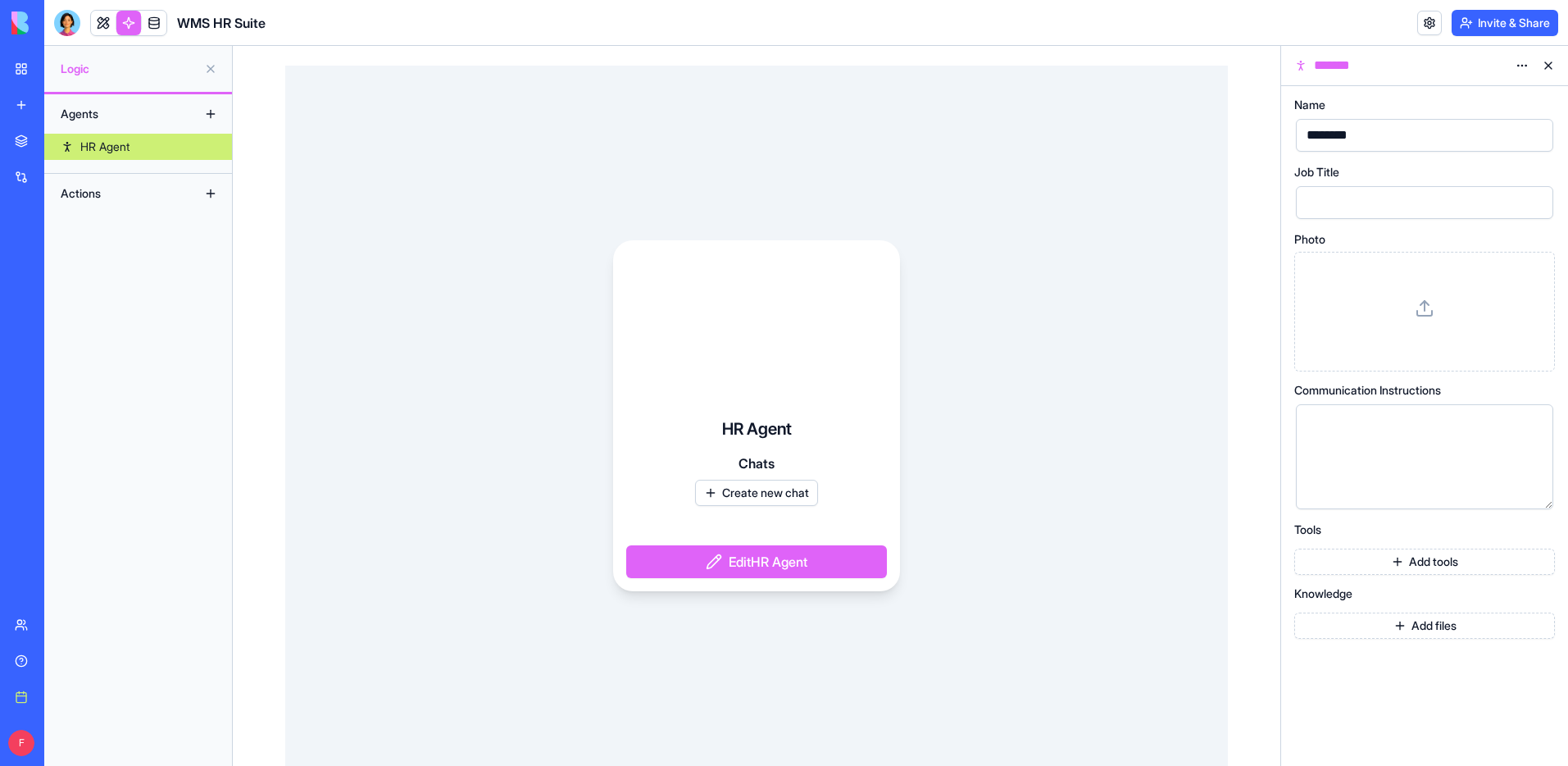
click at [1365, 556] on button "Add tools" at bounding box center [1425, 561] width 261 height 26
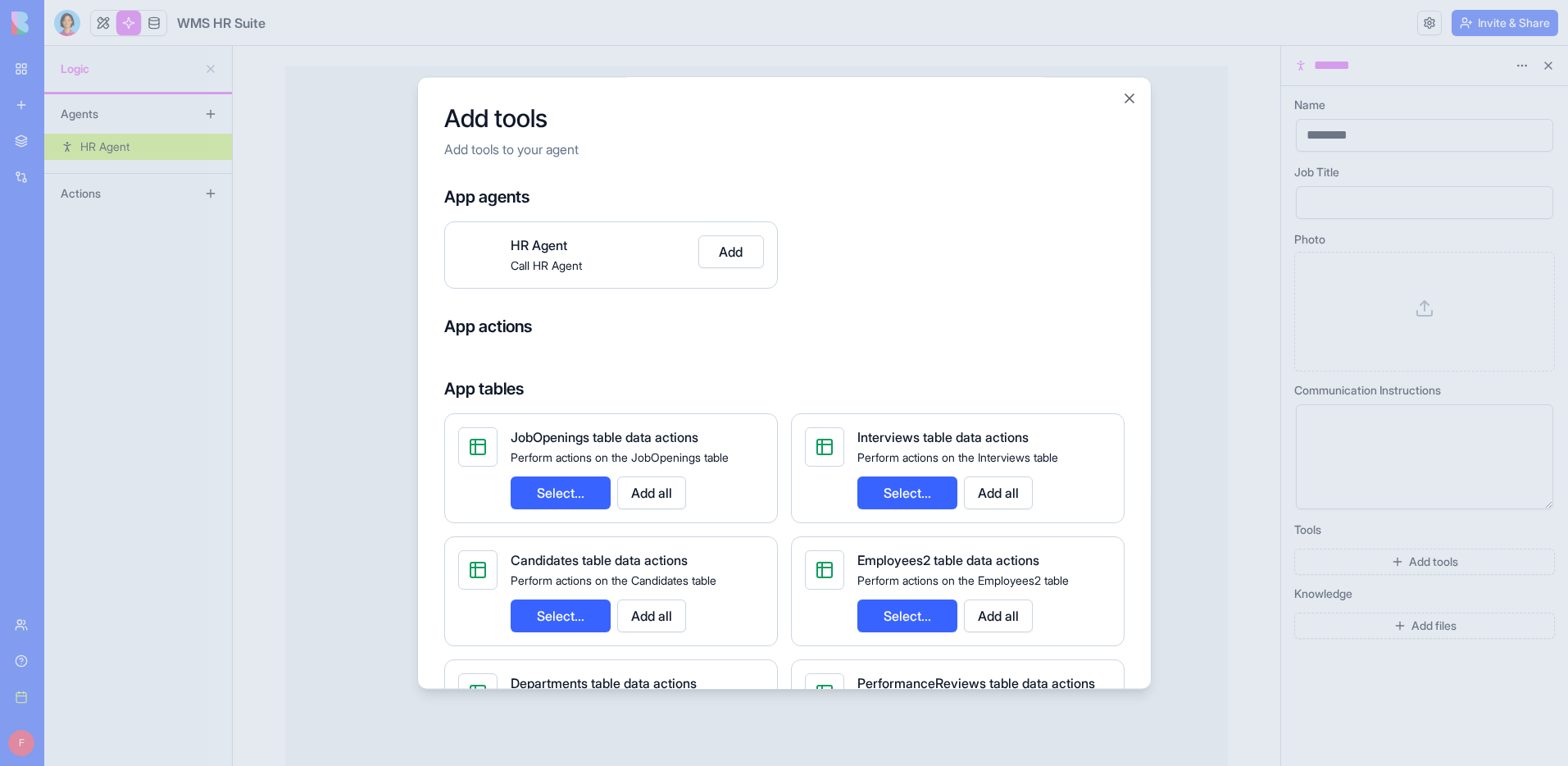
click at [743, 252] on button "Add" at bounding box center [731, 251] width 66 height 32
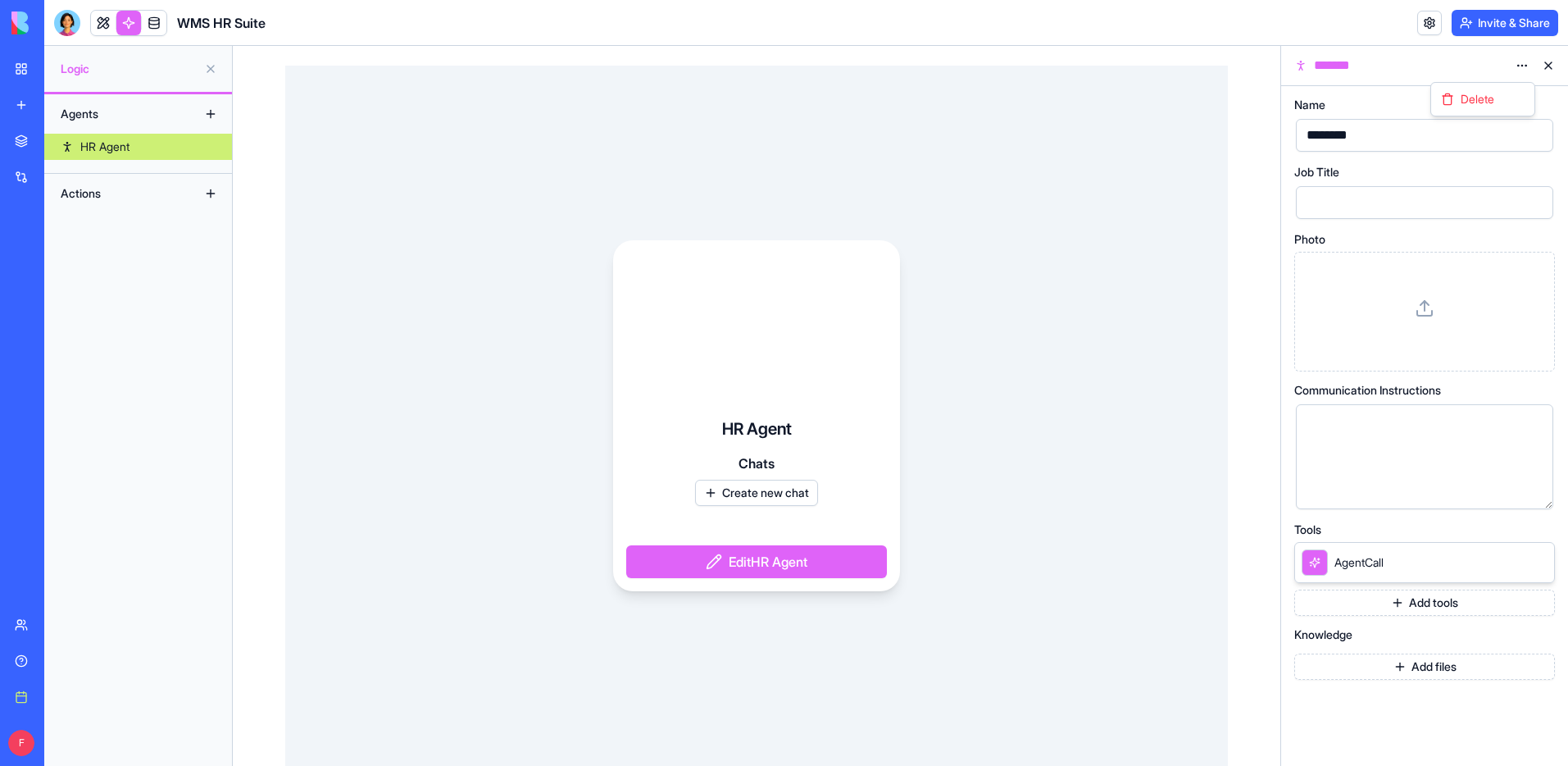
click at [1529, 65] on html "BETA My workspace New app Marketplace Integrations Recent WMS Foods USA - Proje…" at bounding box center [784, 383] width 1568 height 766
click at [1482, 95] on span "Delete" at bounding box center [1477, 99] width 33 height 16
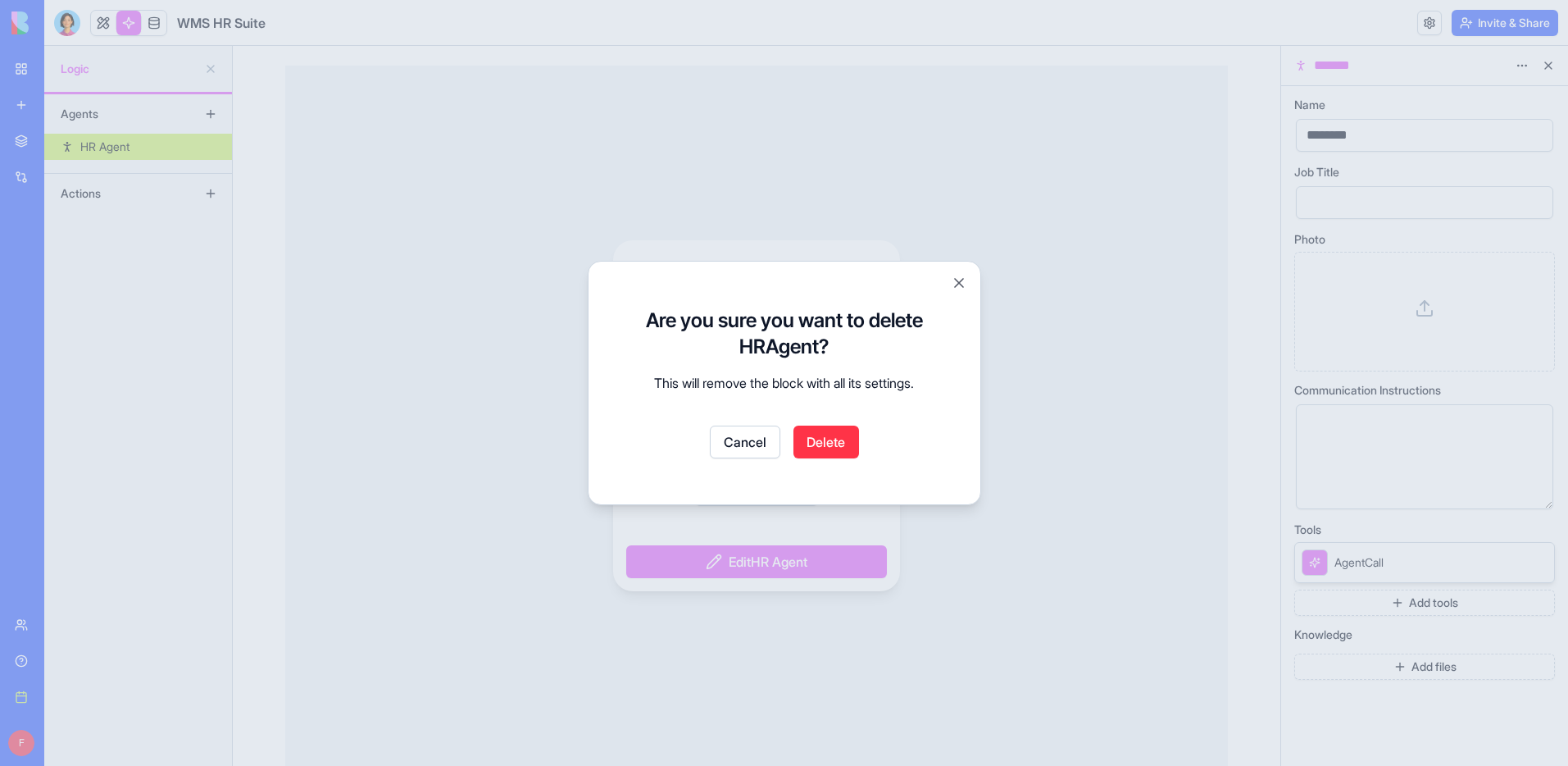
click at [825, 449] on button "Delete" at bounding box center [826, 442] width 66 height 32
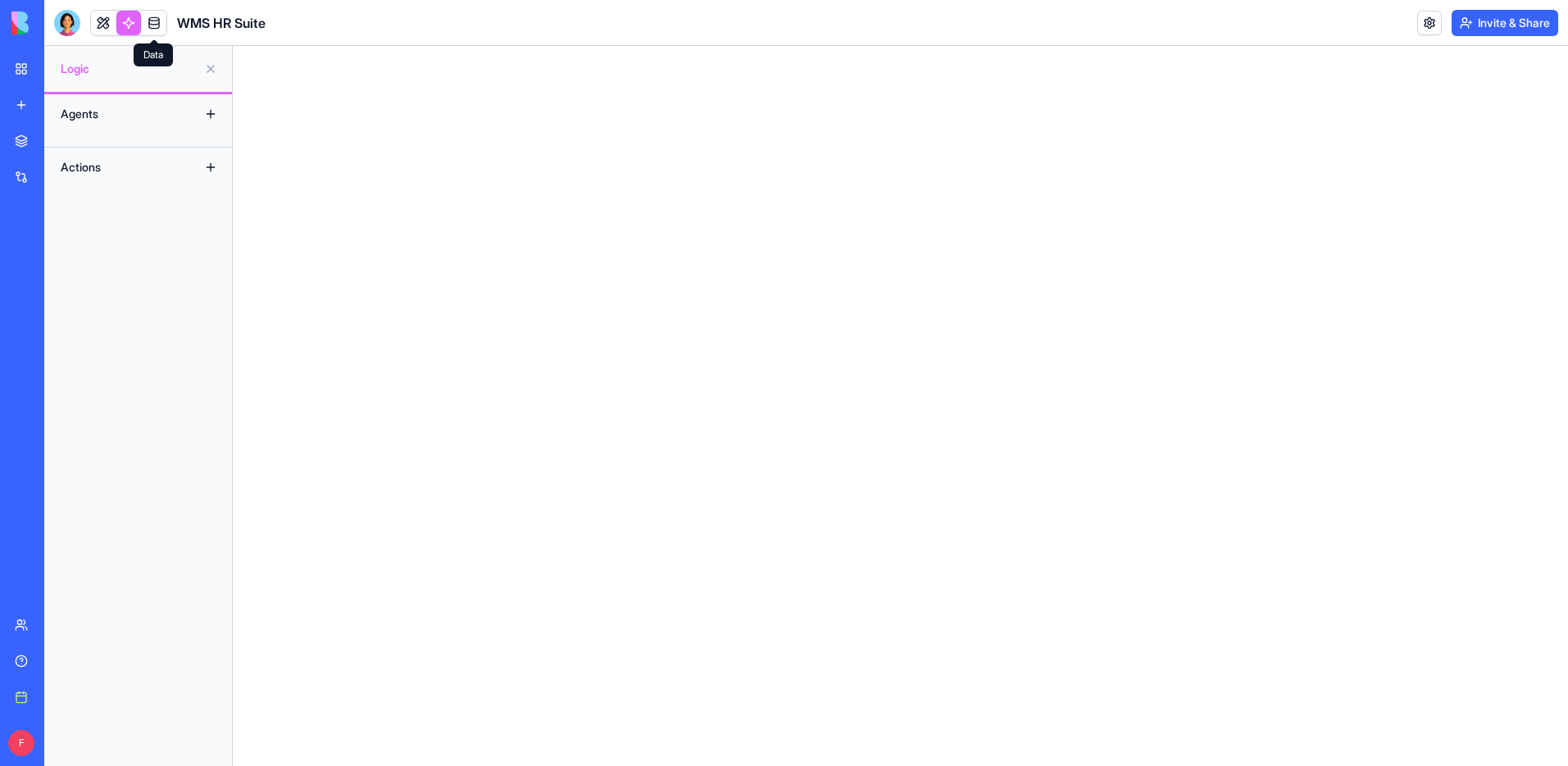
click at [151, 28] on link at bounding box center [154, 23] width 24 height 24
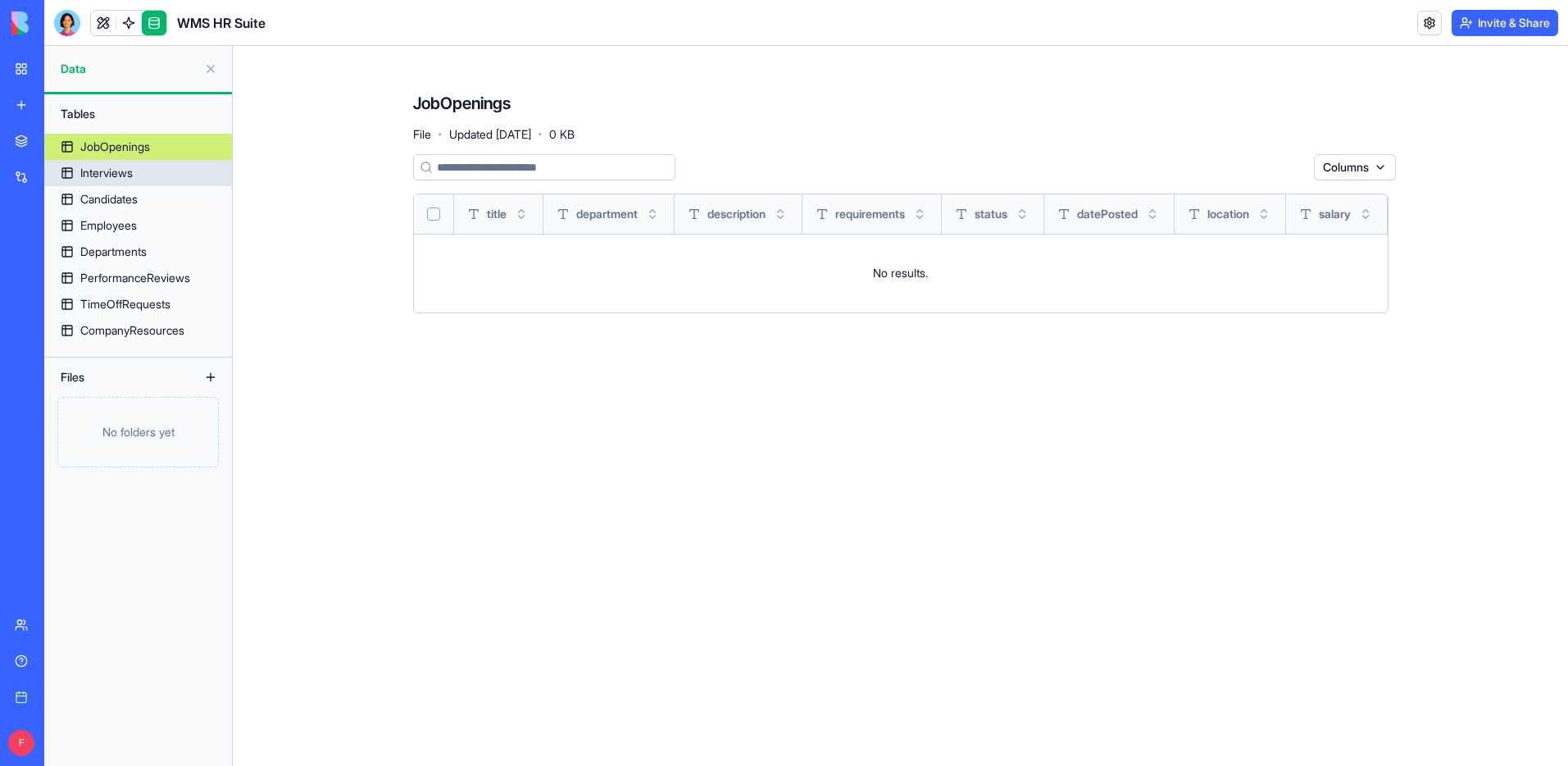
click at [132, 167] on div "Interviews" at bounding box center [106, 173] width 52 height 16
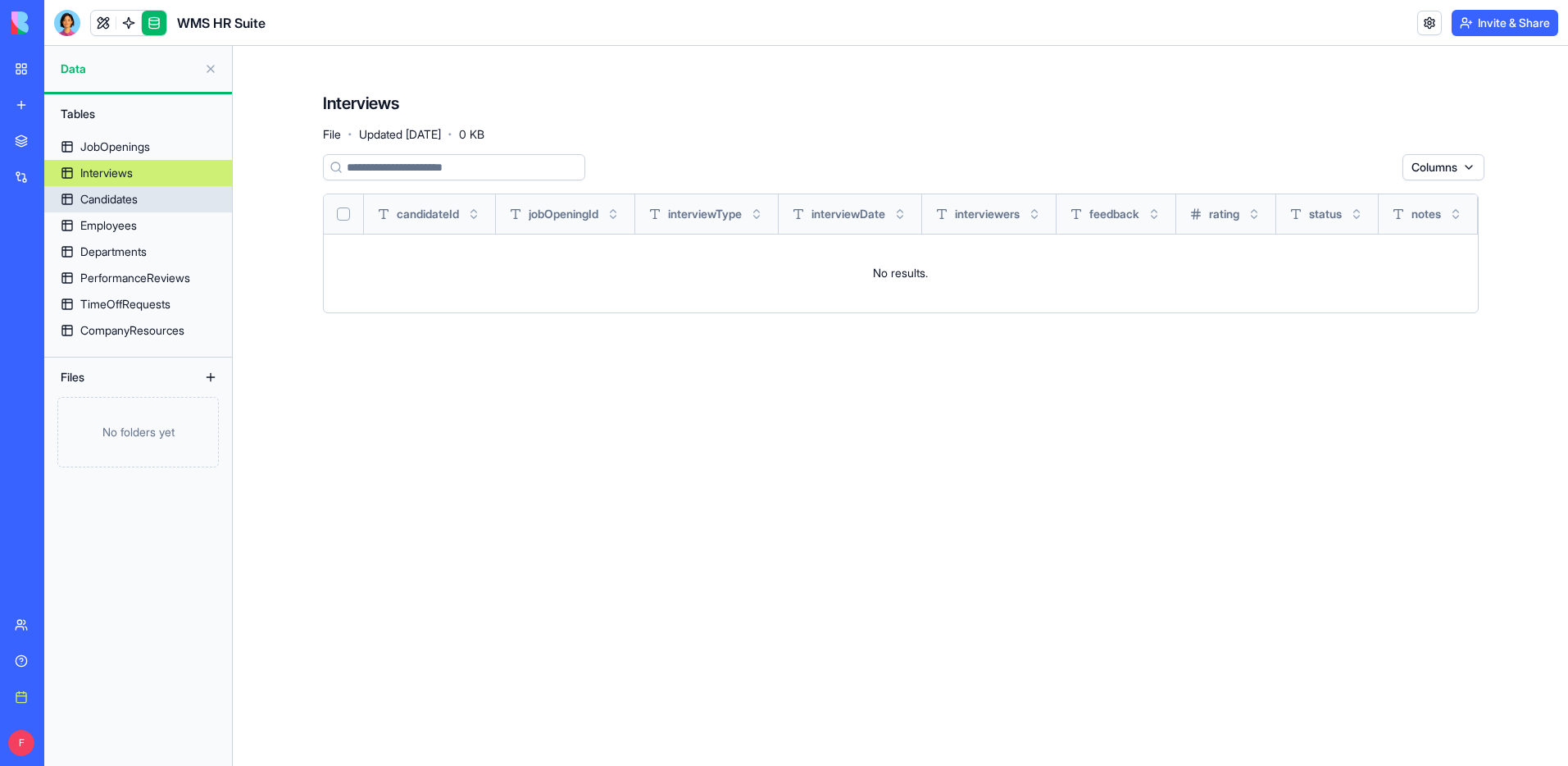
click at [119, 203] on div "Candidates" at bounding box center [109, 199] width 58 height 16
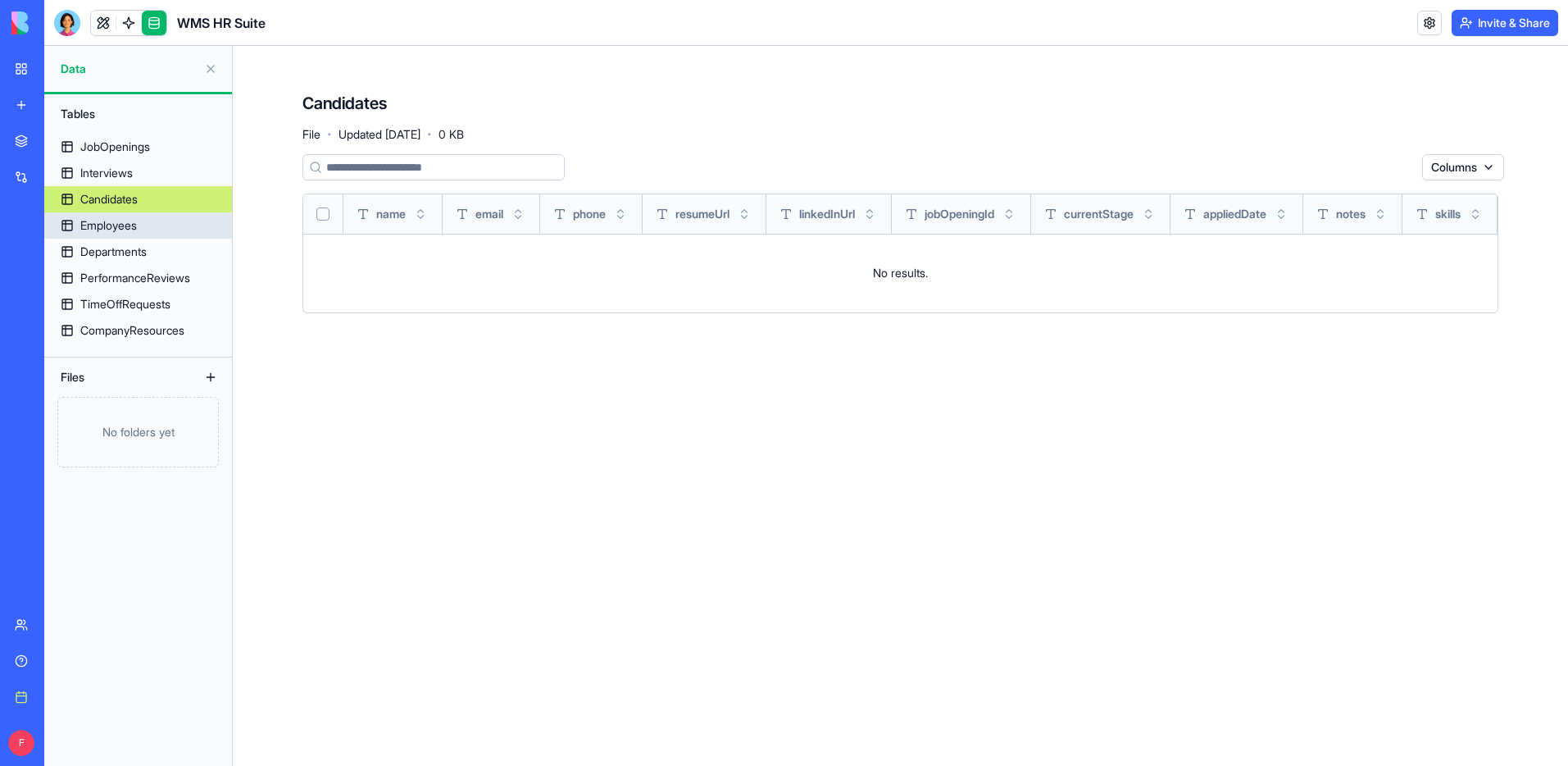
click at [148, 228] on link "Employees" at bounding box center [138, 225] width 188 height 26
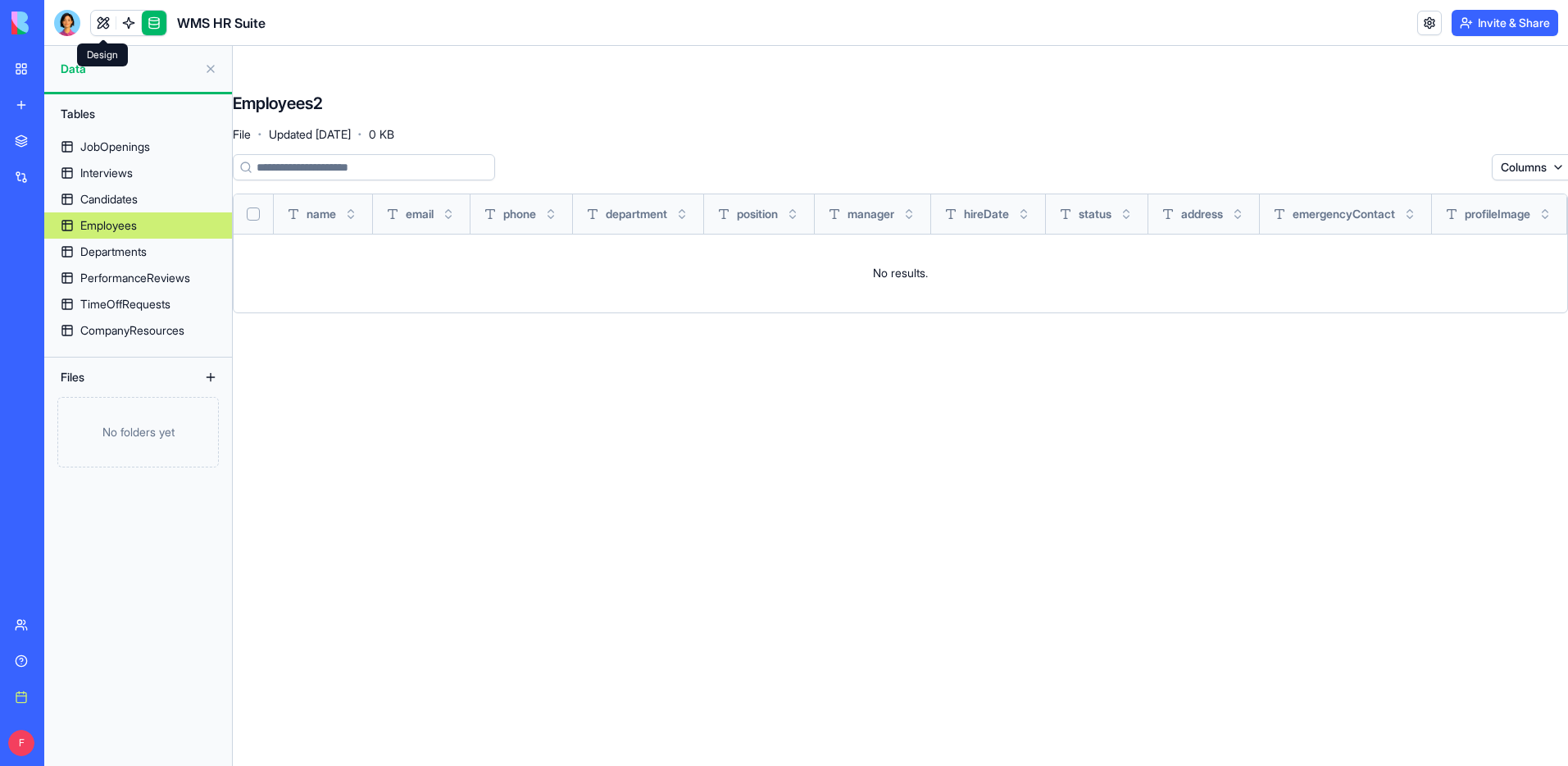
click at [104, 27] on link at bounding box center [103, 23] width 24 height 24
